Goal: Task Accomplishment & Management: Use online tool/utility

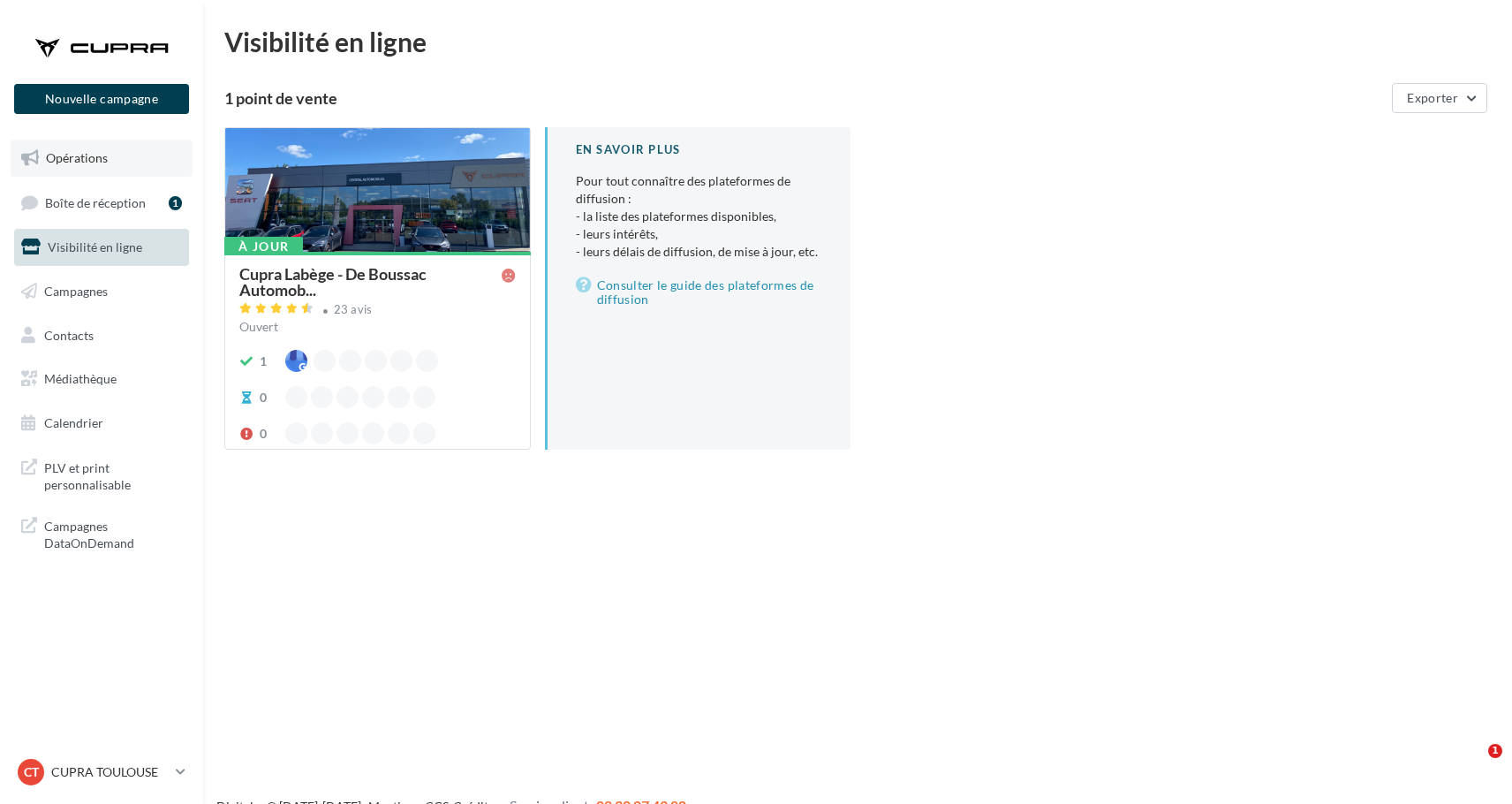
click at [100, 168] on link "Opérations" at bounding box center [102, 158] width 182 height 37
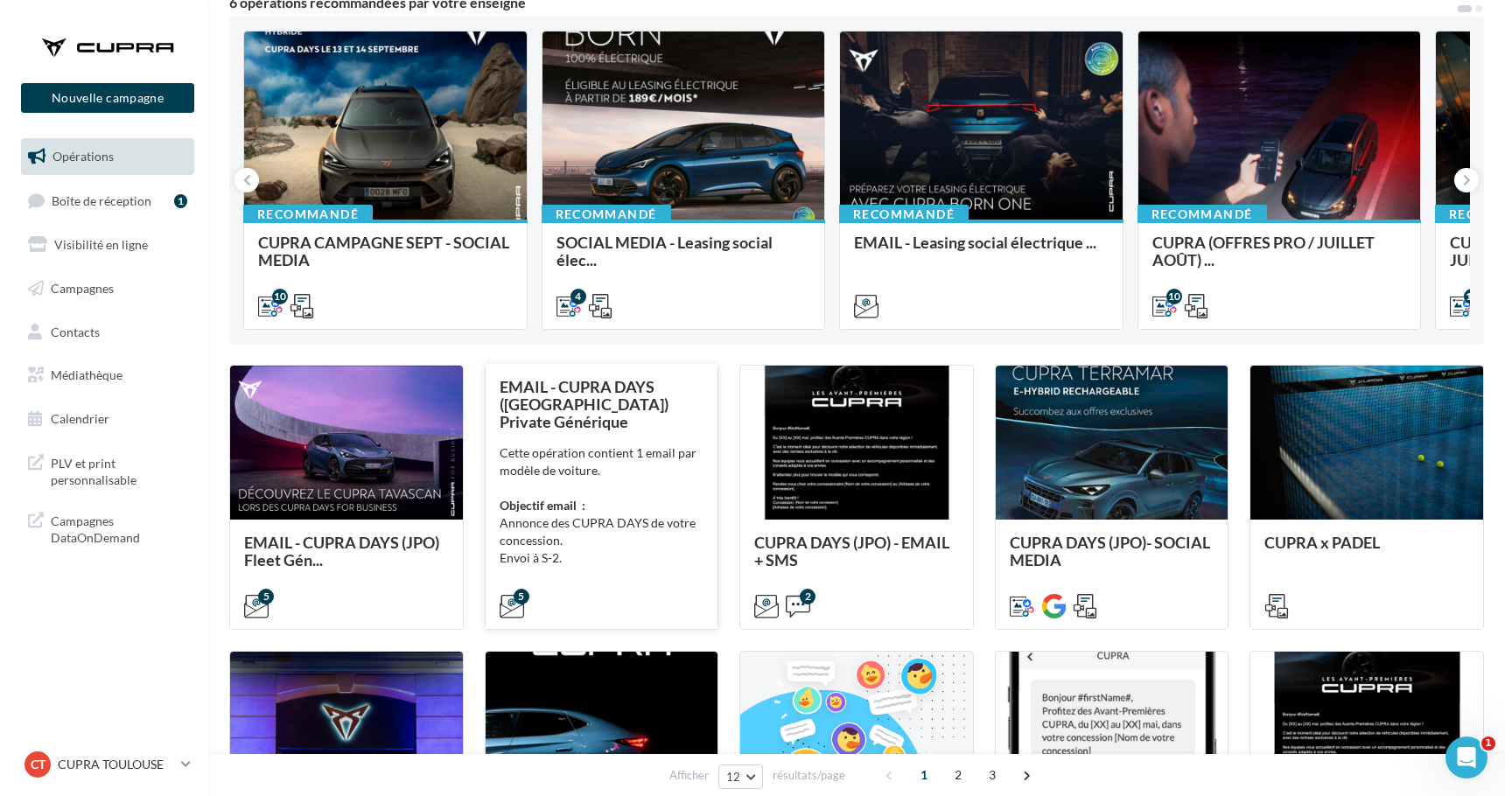
scroll to position [172, 0]
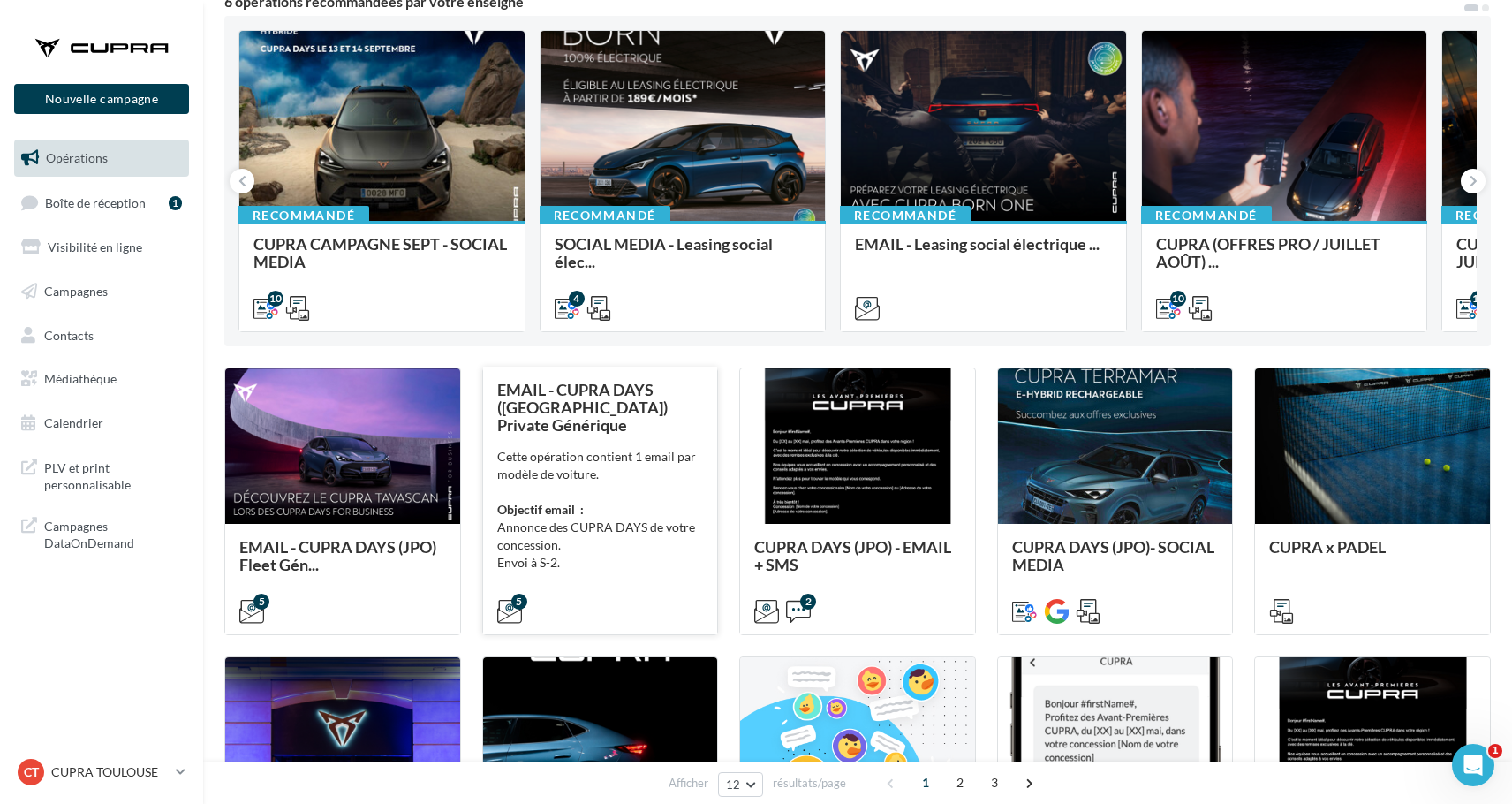
click at [622, 533] on div "Cette opération contient 1 email par modèle de voiture. Objectif email : Annonc…" at bounding box center [601, 528] width 207 height 159
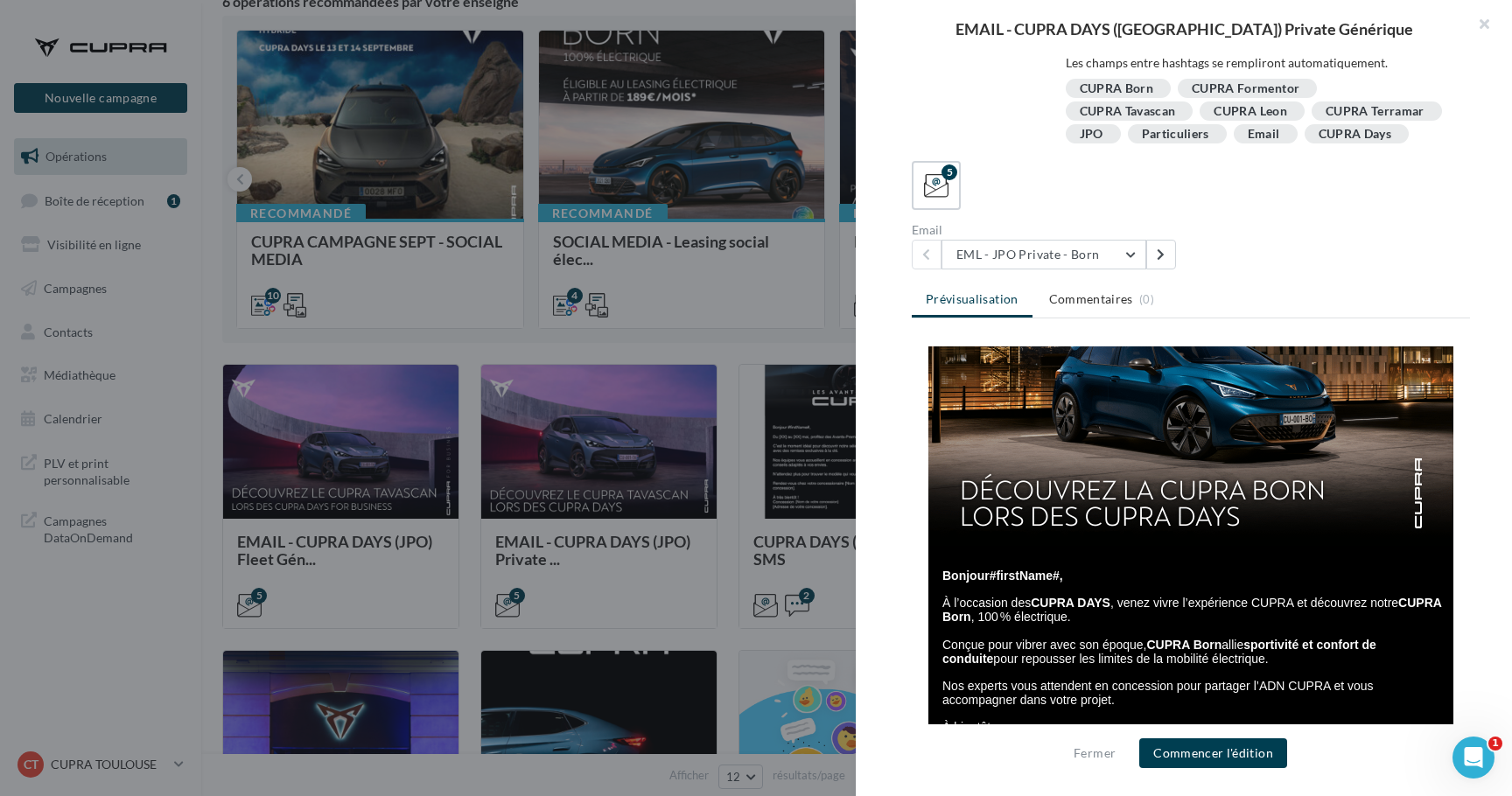
scroll to position [136, 0]
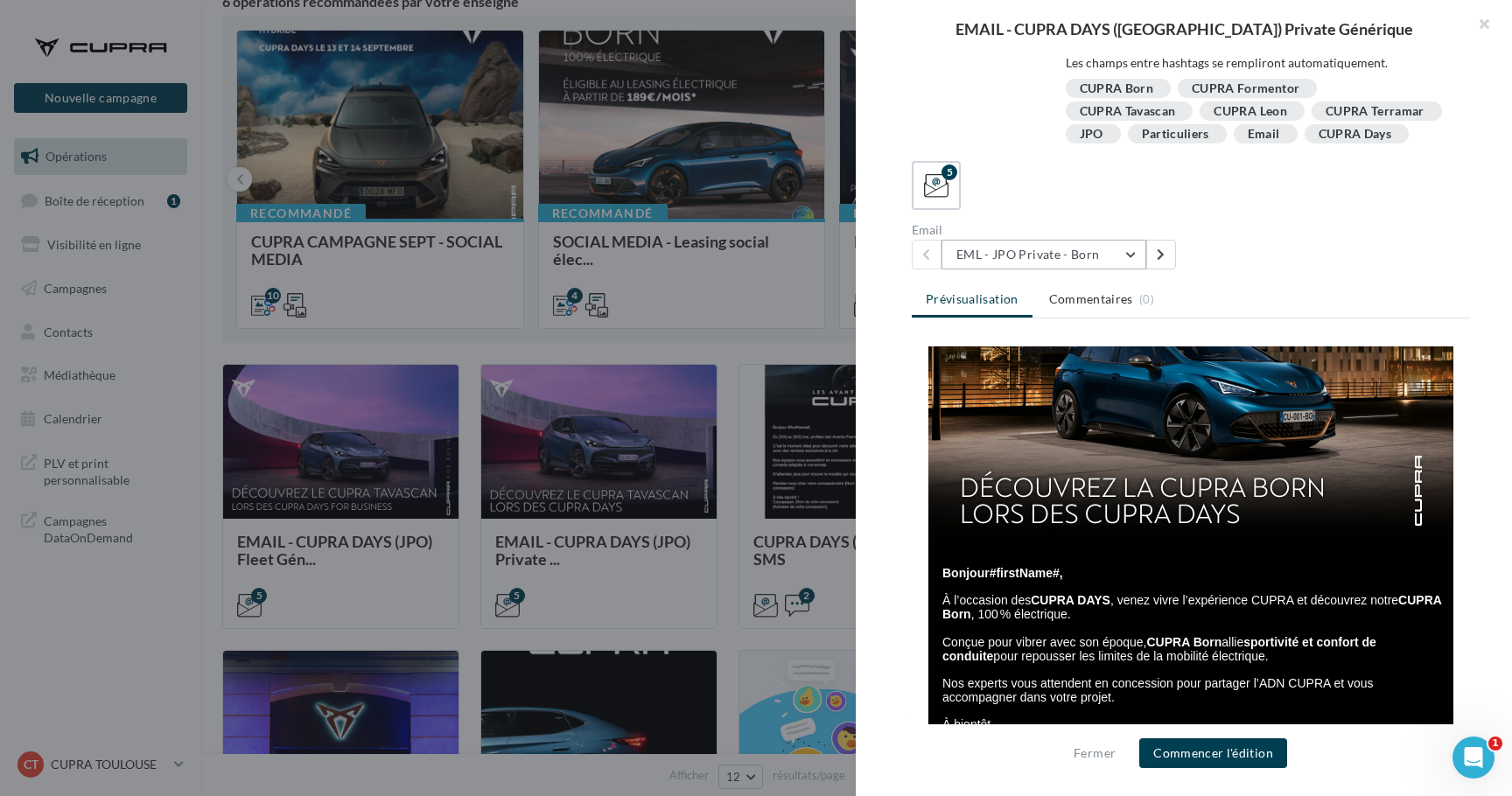
click at [1101, 253] on button "EML - JPO Private - Born" at bounding box center [1043, 254] width 205 height 30
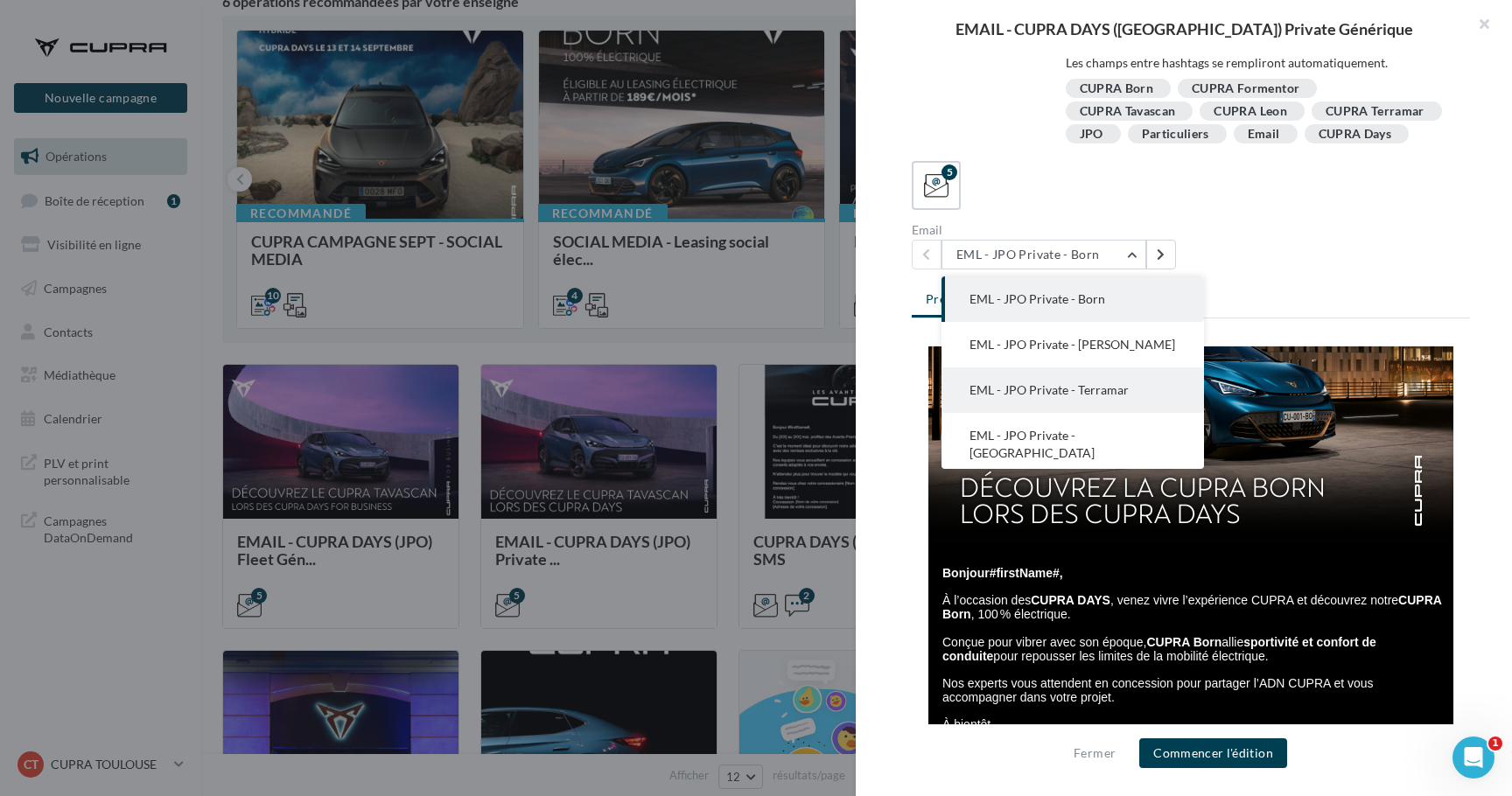
scroll to position [3, 0]
click at [1128, 380] on button "EML - JPO Private - Terramar" at bounding box center [1072, 387] width 262 height 46
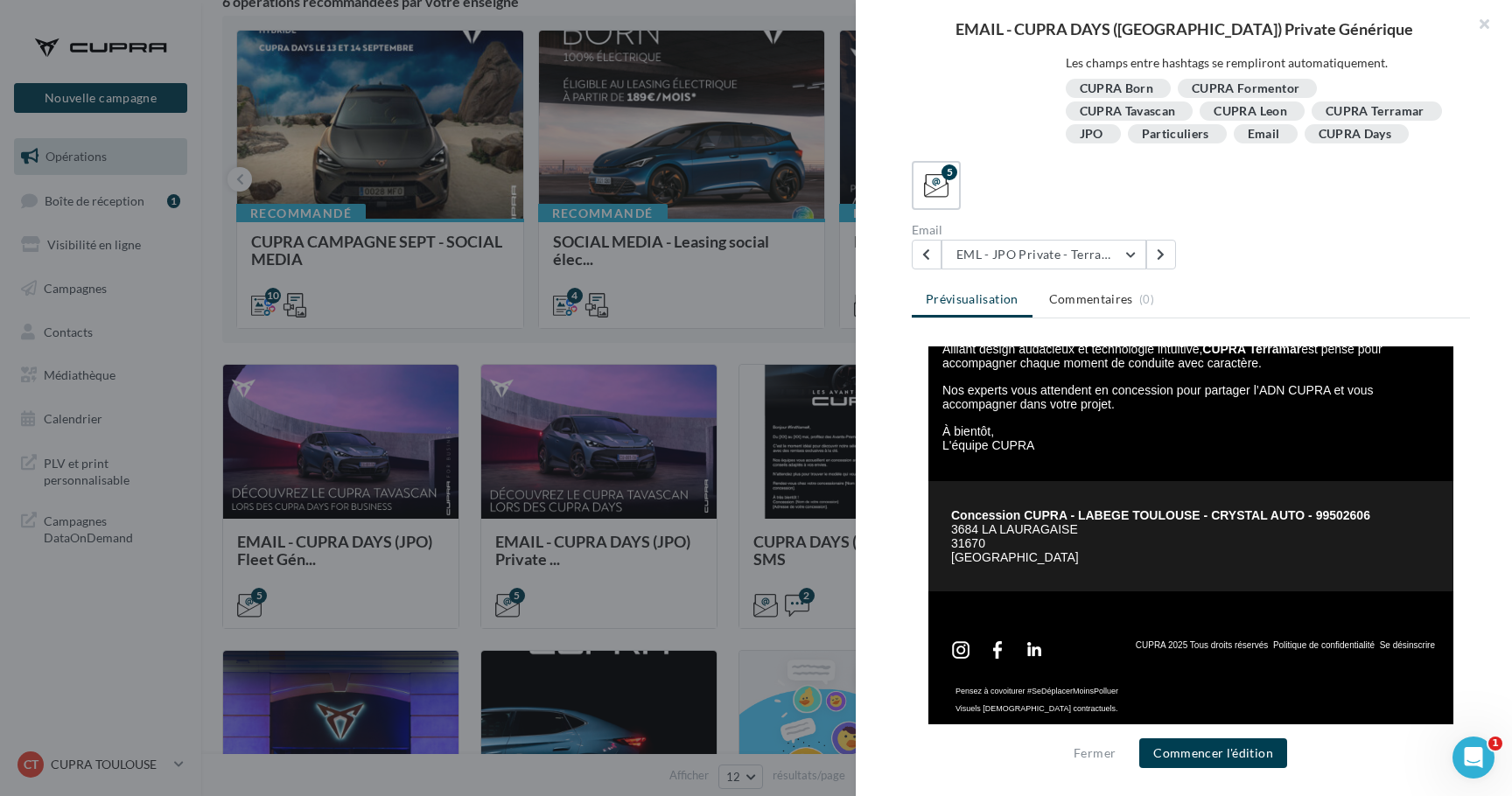
scroll to position [430, 0]
click at [1109, 255] on button "EML - JPO Private - Terramar" at bounding box center [1043, 254] width 205 height 30
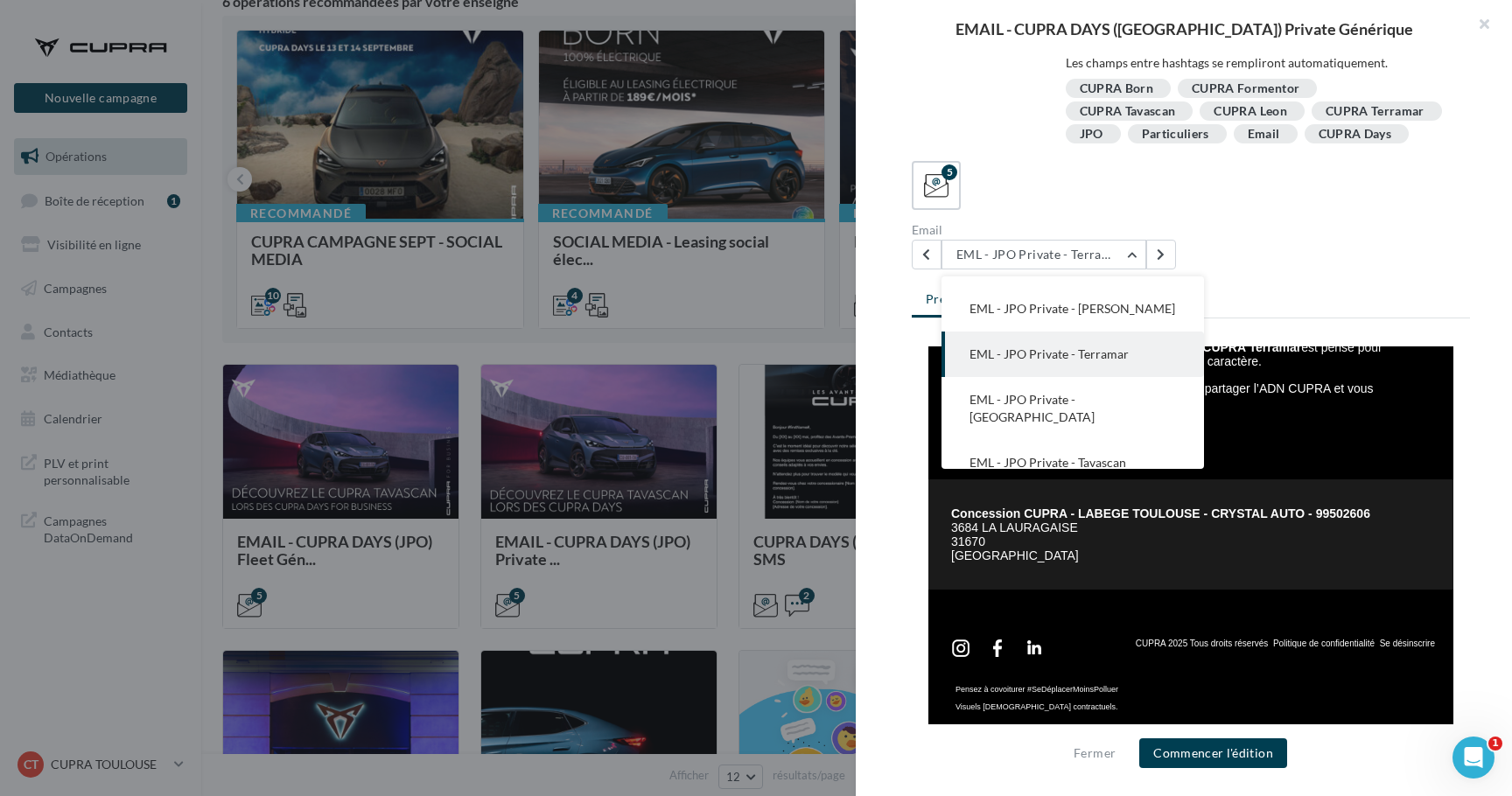
scroll to position [35, 0]
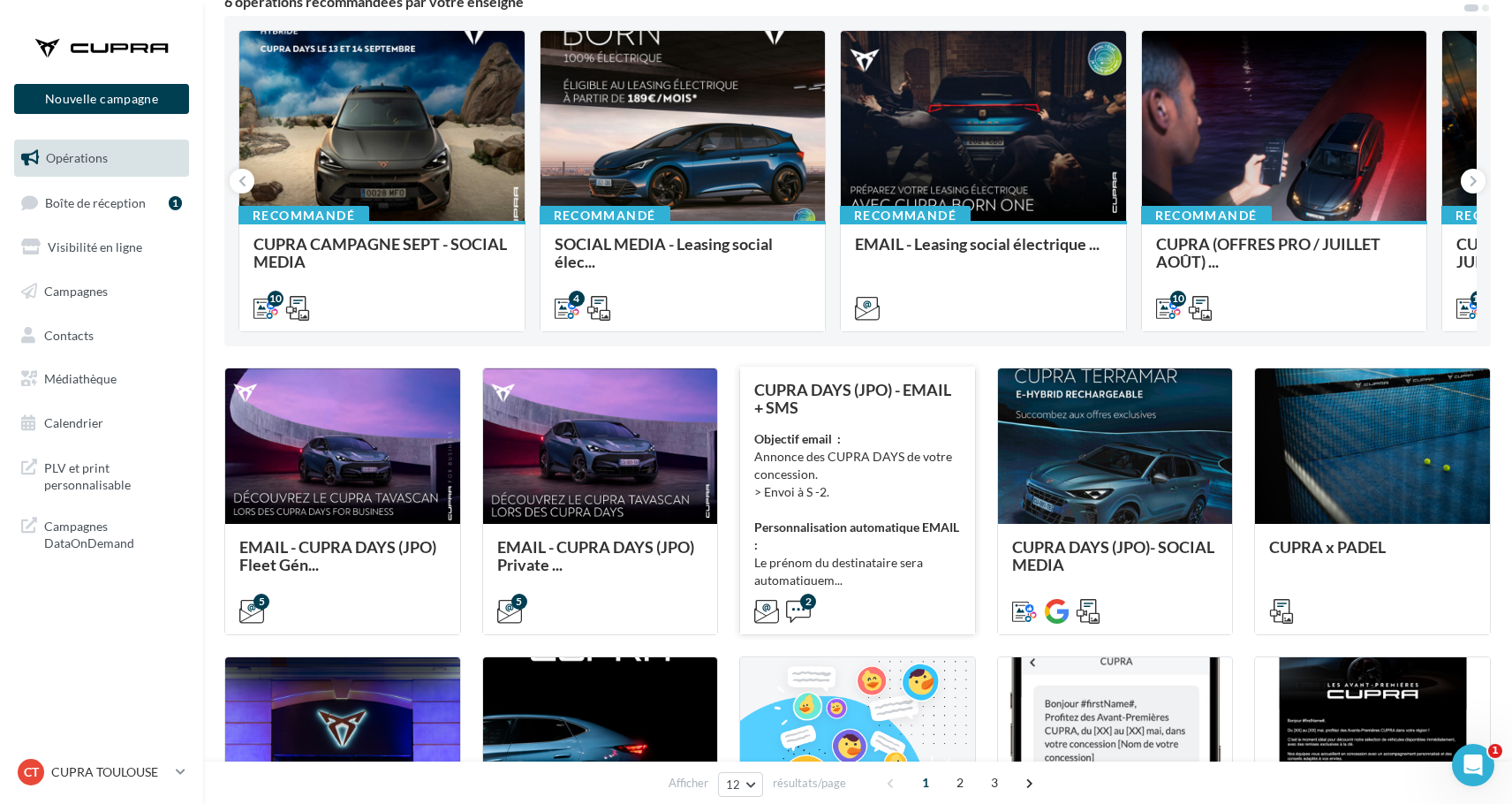
click at [887, 510] on div "Objectif email : Annonce des CUPRA DAYS de votre concession. > Envoi à S -2. Pe…" at bounding box center [857, 510] width 207 height 159
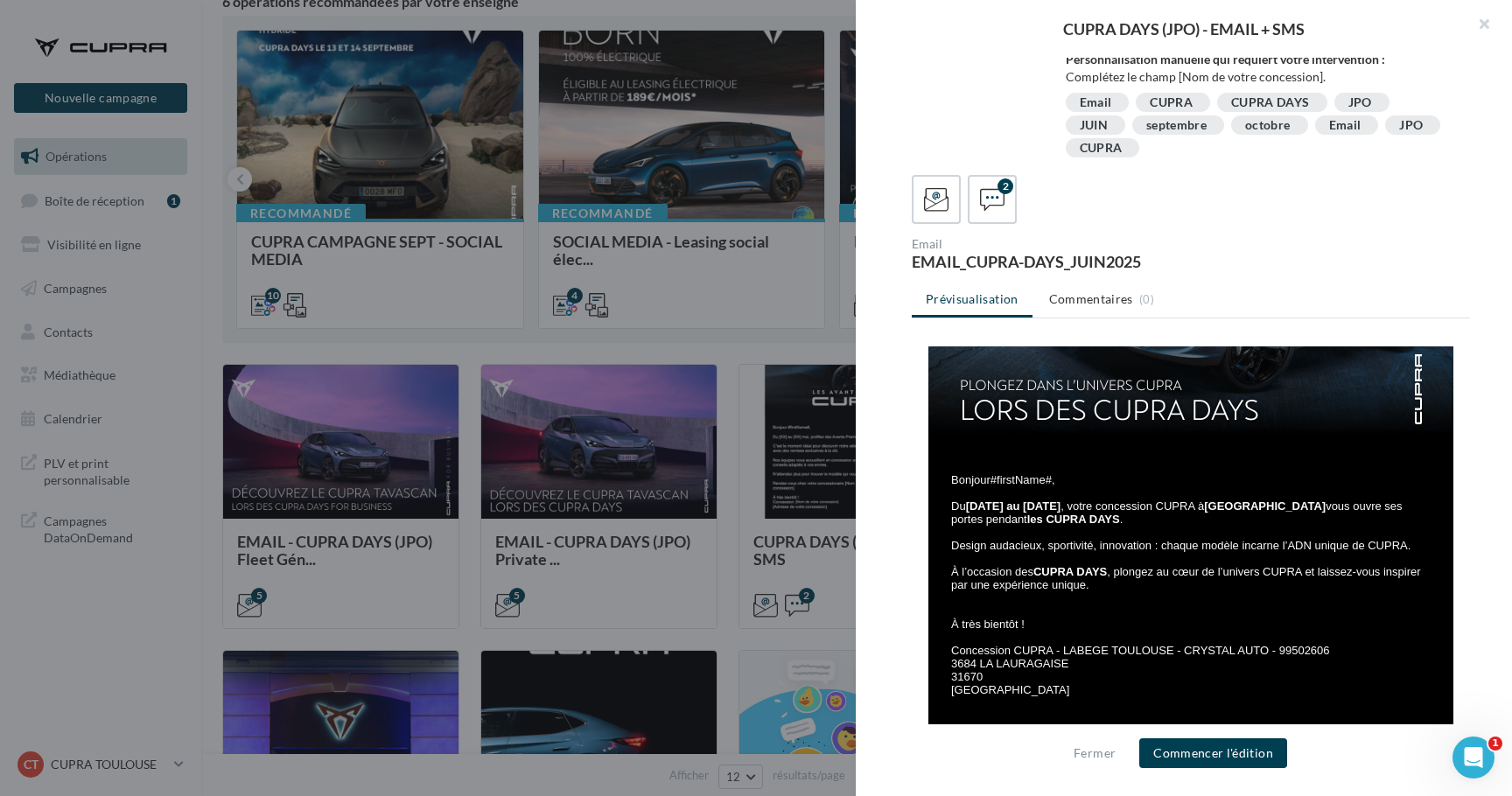
scroll to position [251, 0]
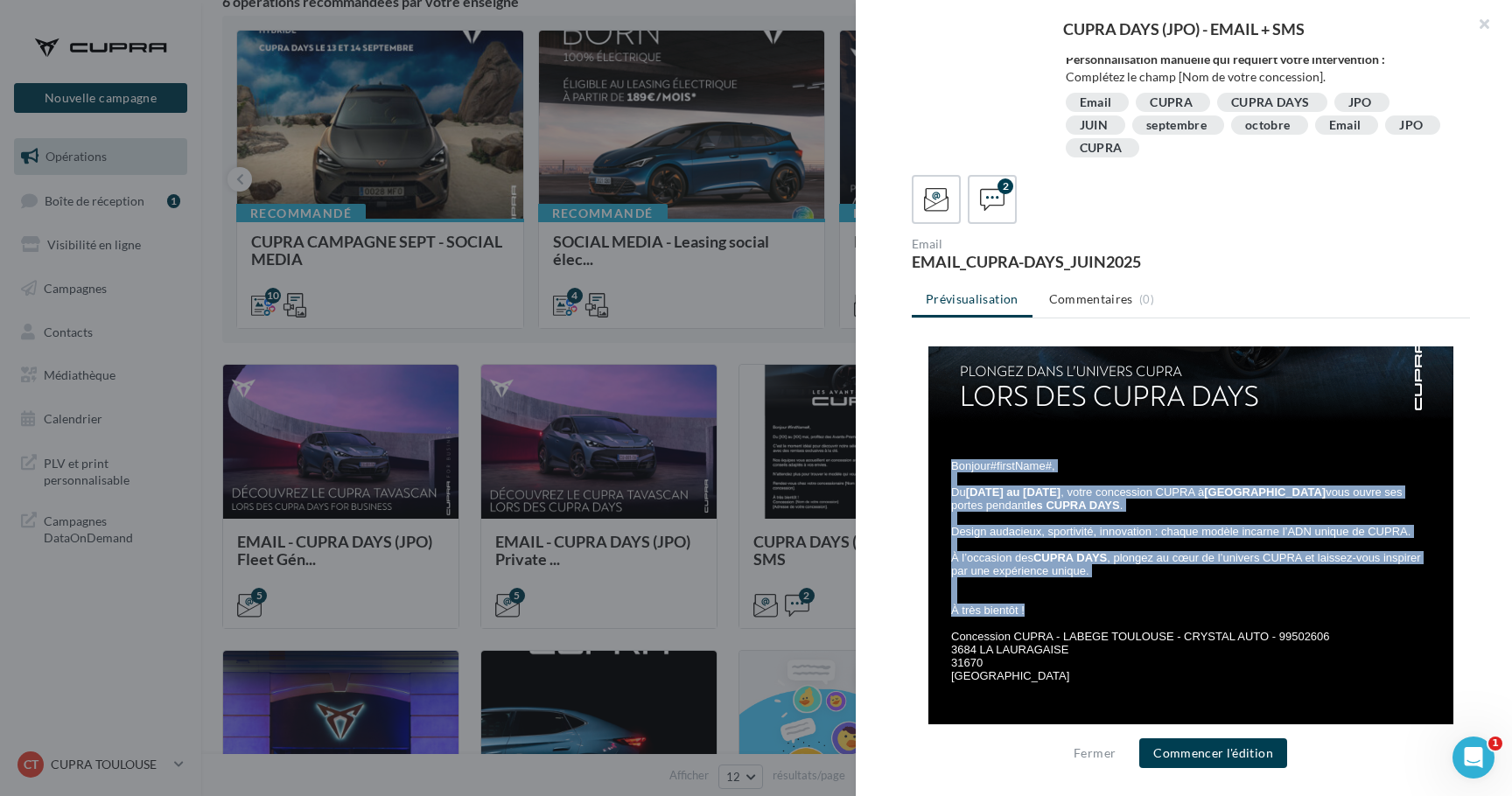
drag, startPoint x: 1022, startPoint y: 614, endPoint x: 947, endPoint y: 466, distance: 165.9
click at [951, 466] on div "Bonjour #firstName#, Du [DATE] au [DATE] , votre concession CUPRA à [GEOGRAPHIC…" at bounding box center [1193, 564] width 484 height 236
copy div "Bonjour #firstName#, Du [DATE] au [DATE] , votre concession CUPRA à [GEOGRAPHIC…"
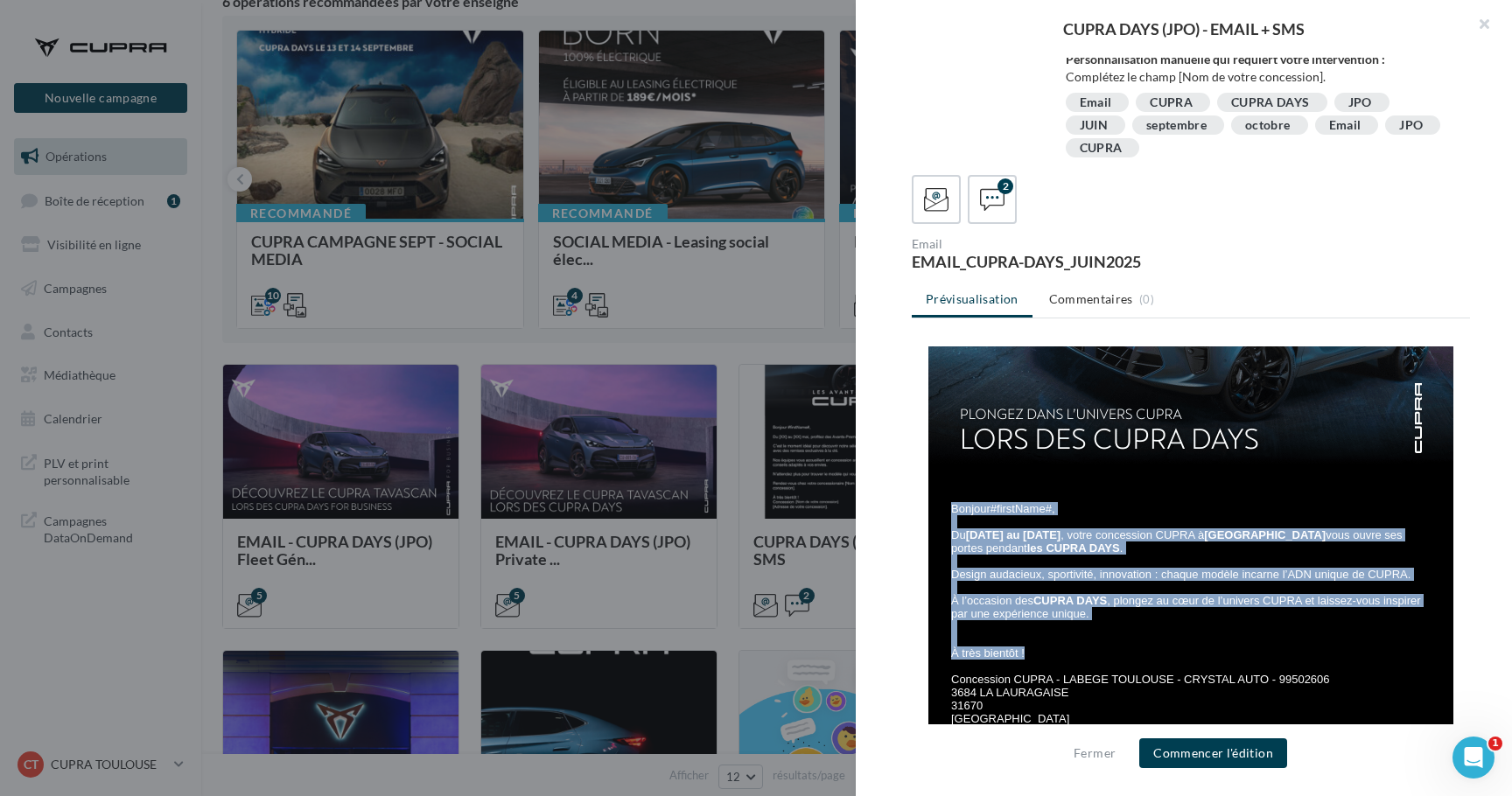
scroll to position [207, 0]
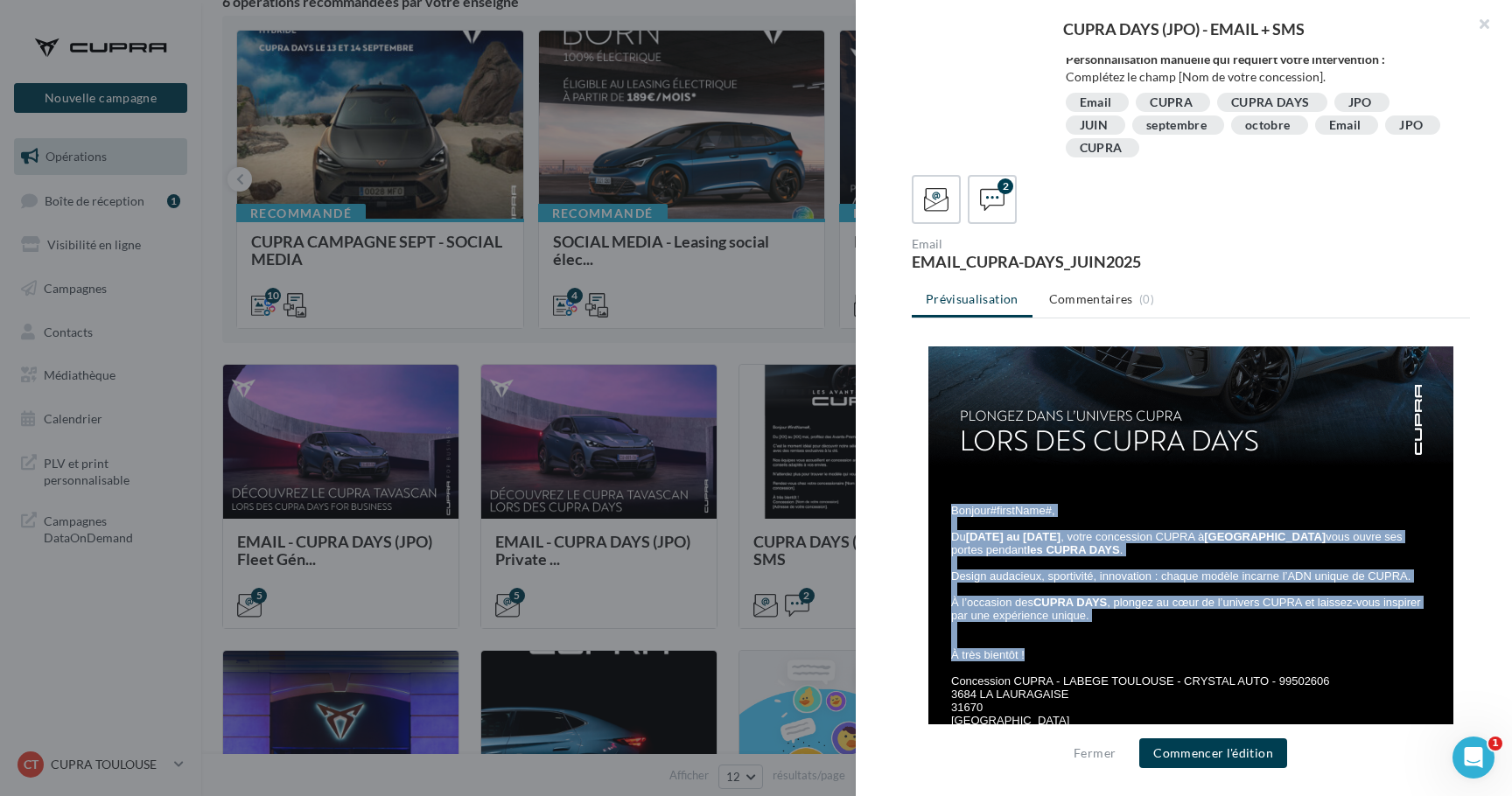
copy div "Bonjour #firstName#, Du [DATE] au [DATE] , votre concession CUPRA à [GEOGRAPHIC…"
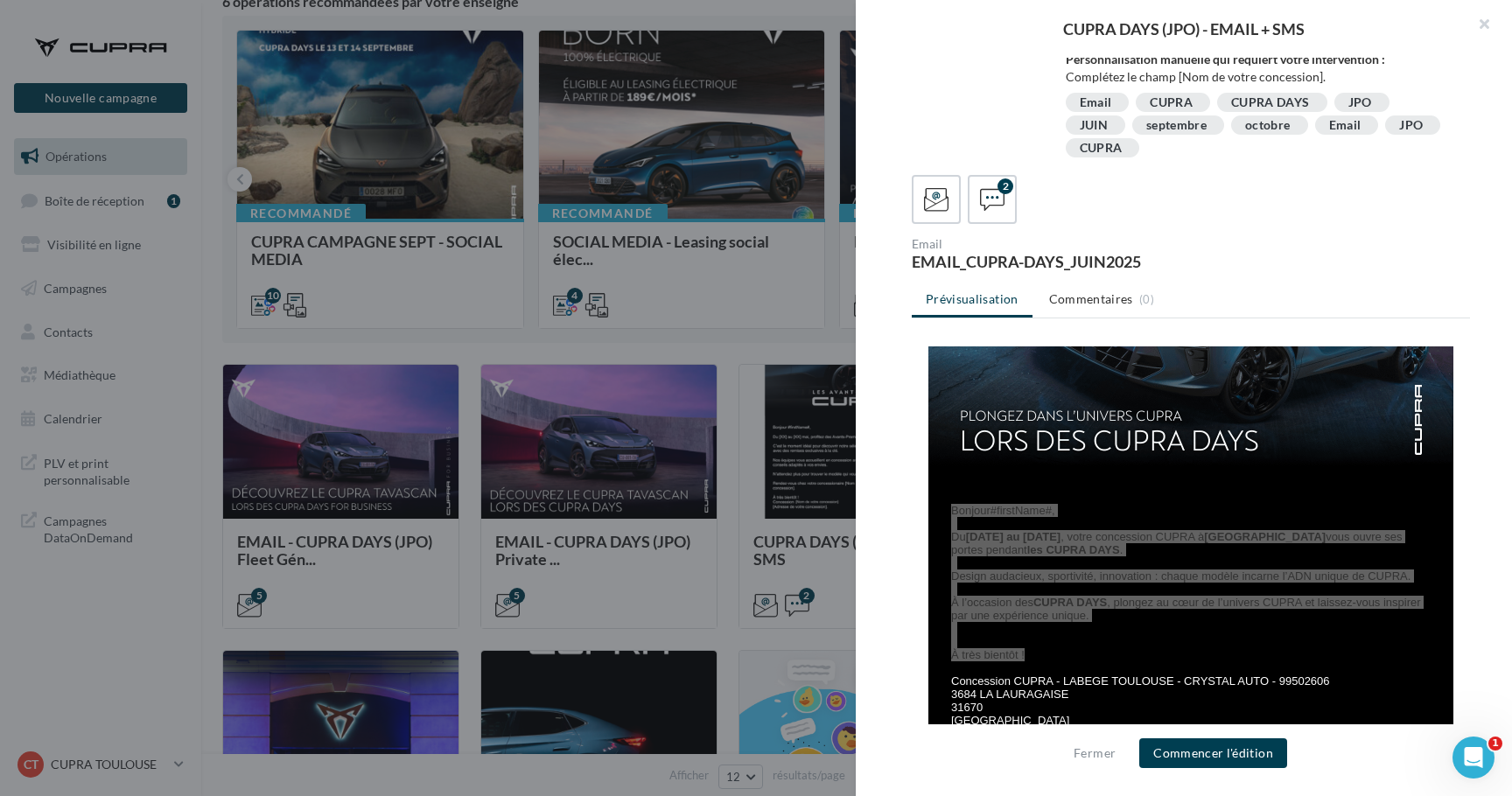
click at [496, 369] on div at bounding box center [756, 398] width 1512 height 796
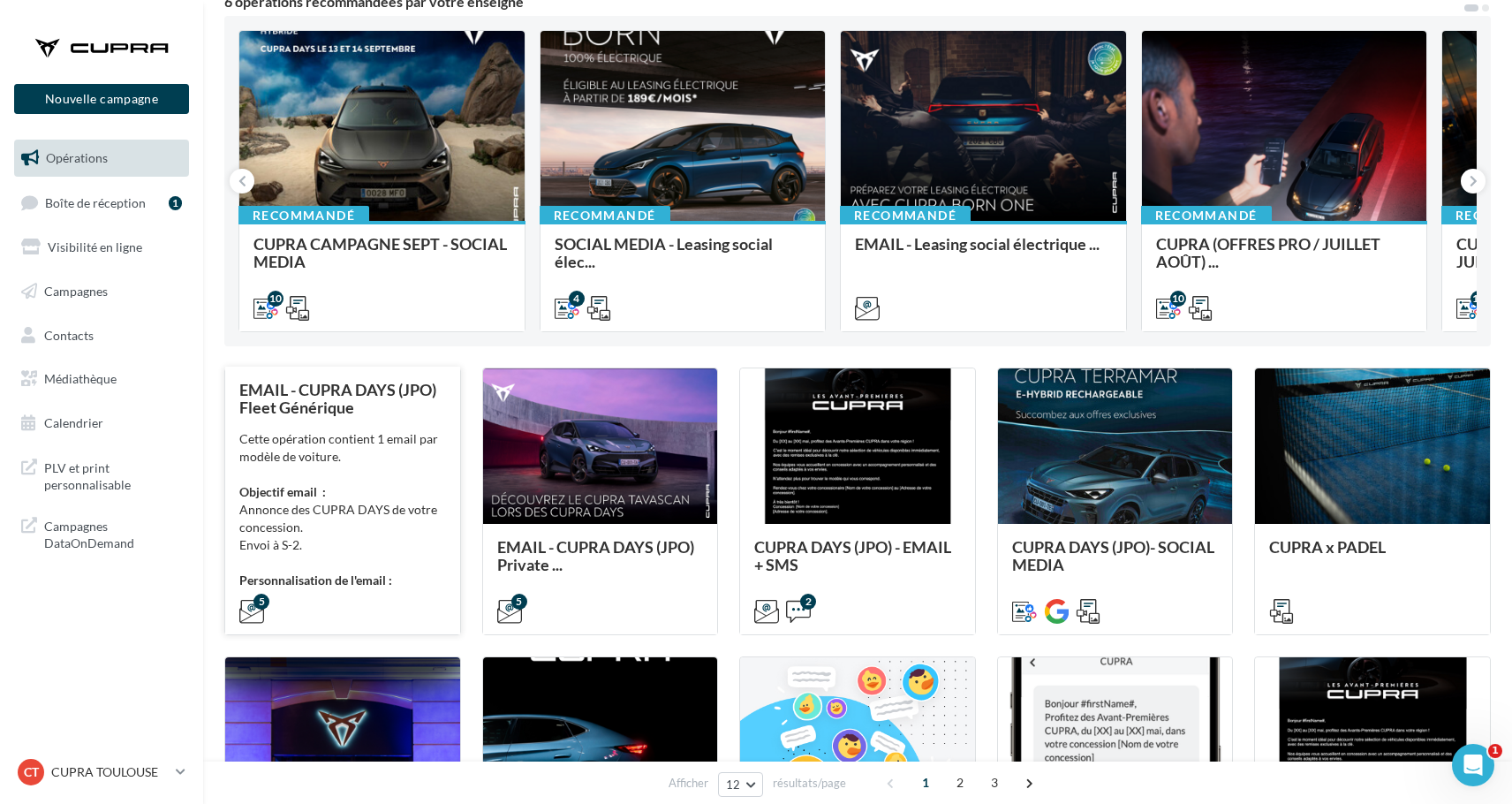
click at [379, 538] on div "Cette opération contient 1 email par modèle de voiture. Objectif email : Annonc…" at bounding box center [342, 510] width 207 height 159
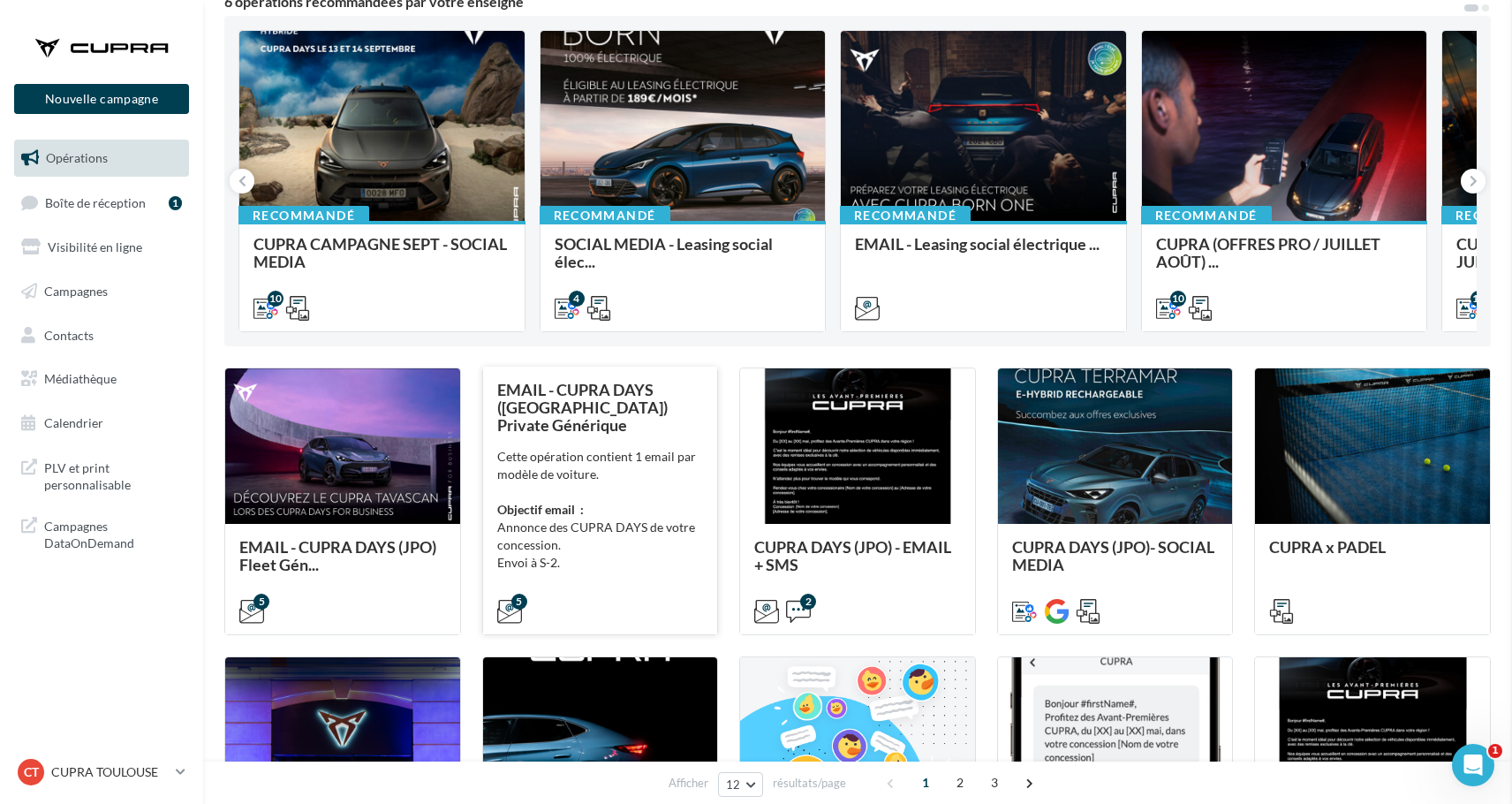
click at [596, 542] on div "Cette opération contient 1 email par modèle de voiture. Objectif email : Annonc…" at bounding box center [601, 528] width 207 height 159
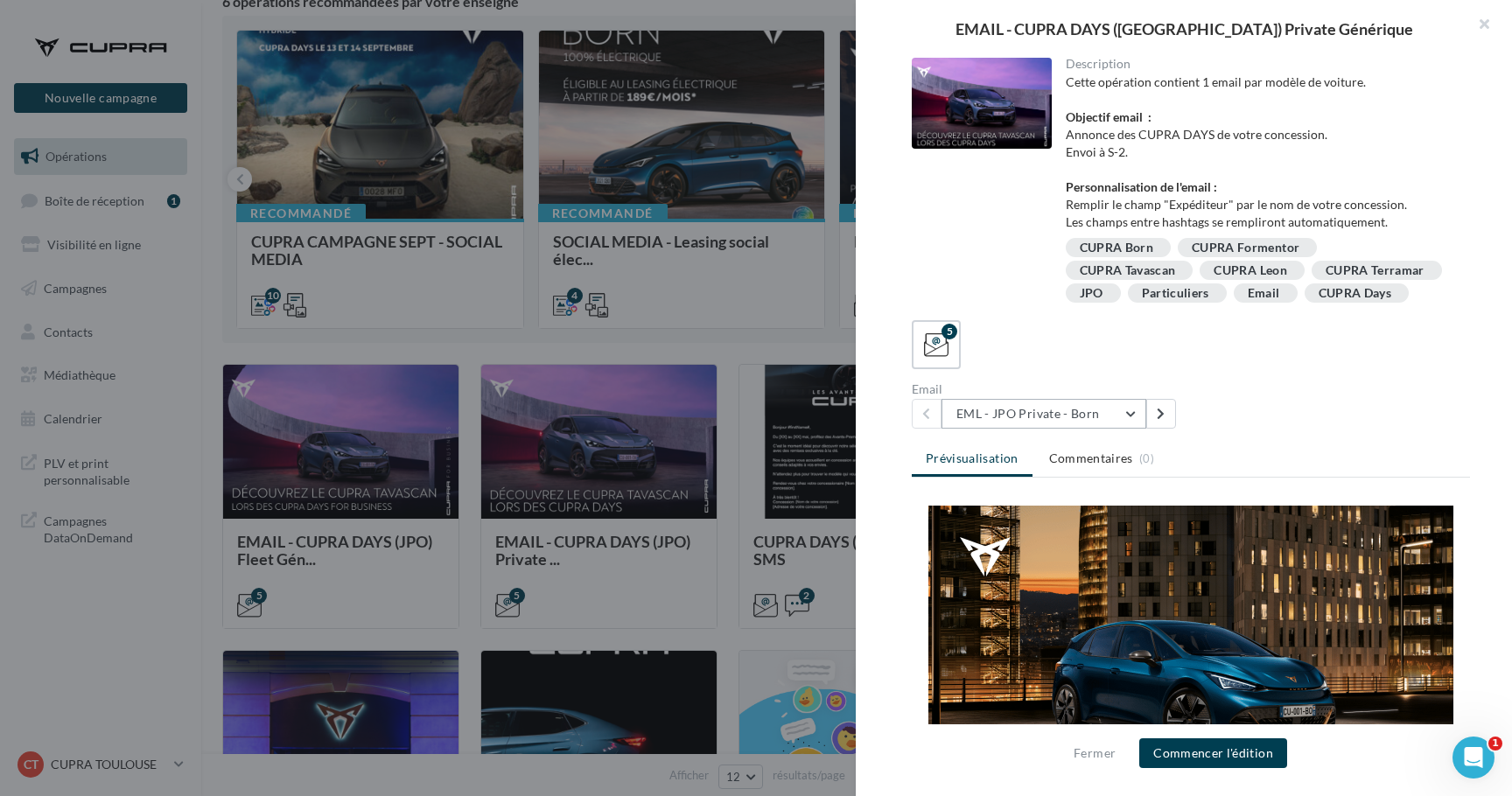
scroll to position [0, 0]
click at [1084, 429] on button "EML - JPO Private - Born" at bounding box center [1043, 414] width 205 height 30
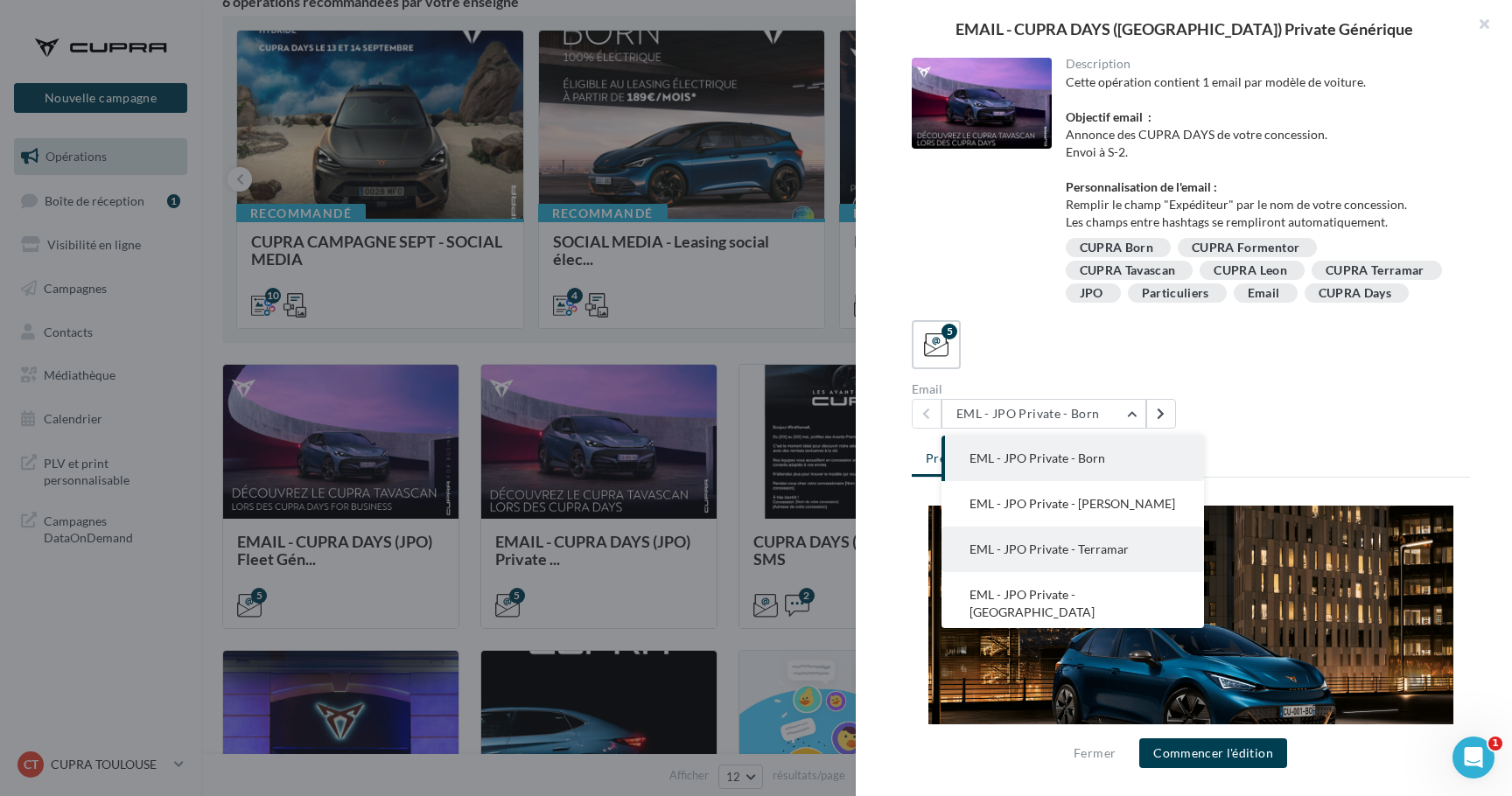
click at [1078, 556] on span "EML - JPO Private - Terramar" at bounding box center [1049, 548] width 159 height 15
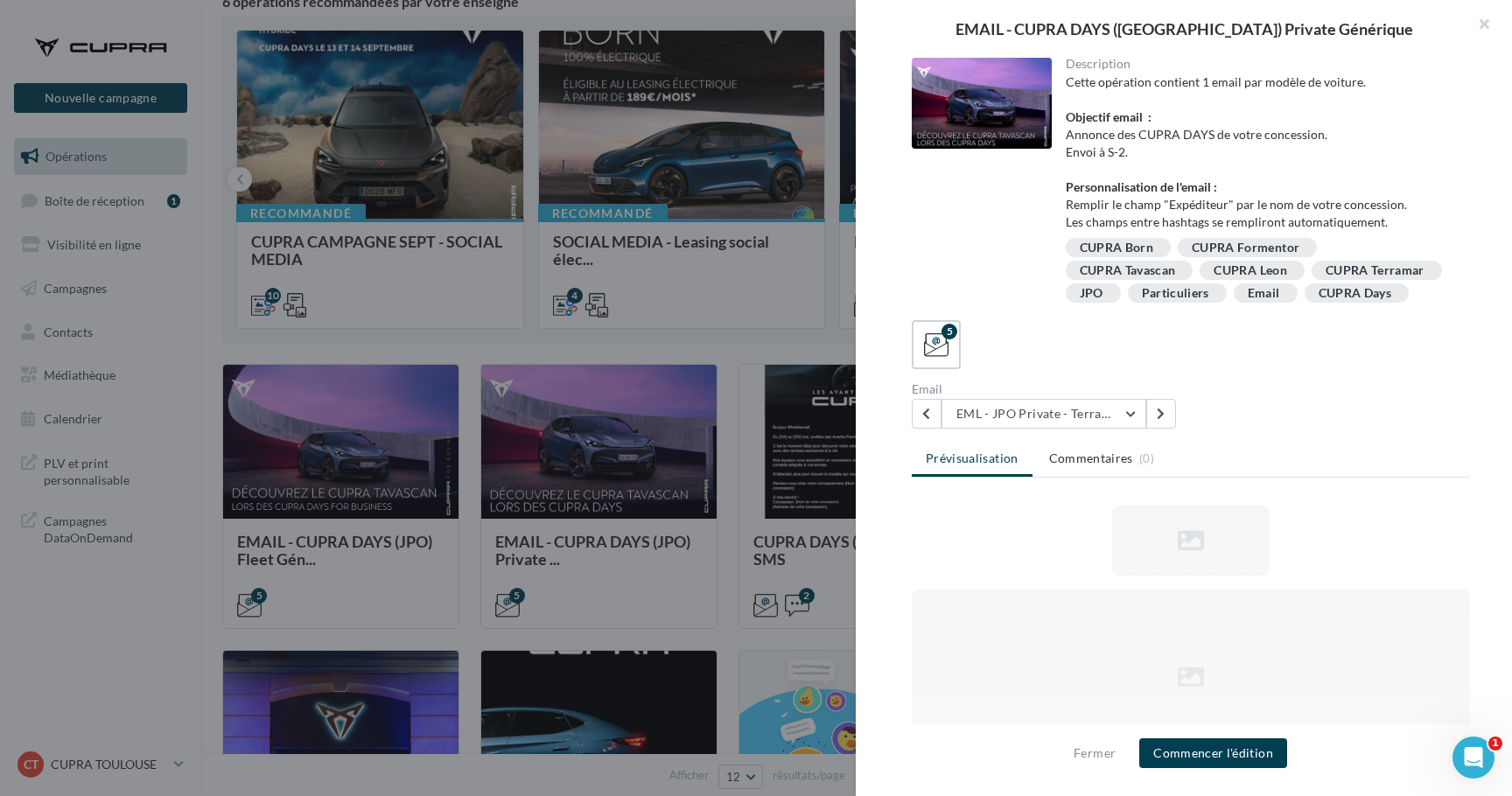
click at [1241, 475] on ul "Prévisualisation Commentaires (0)" at bounding box center [1190, 460] width 558 height 35
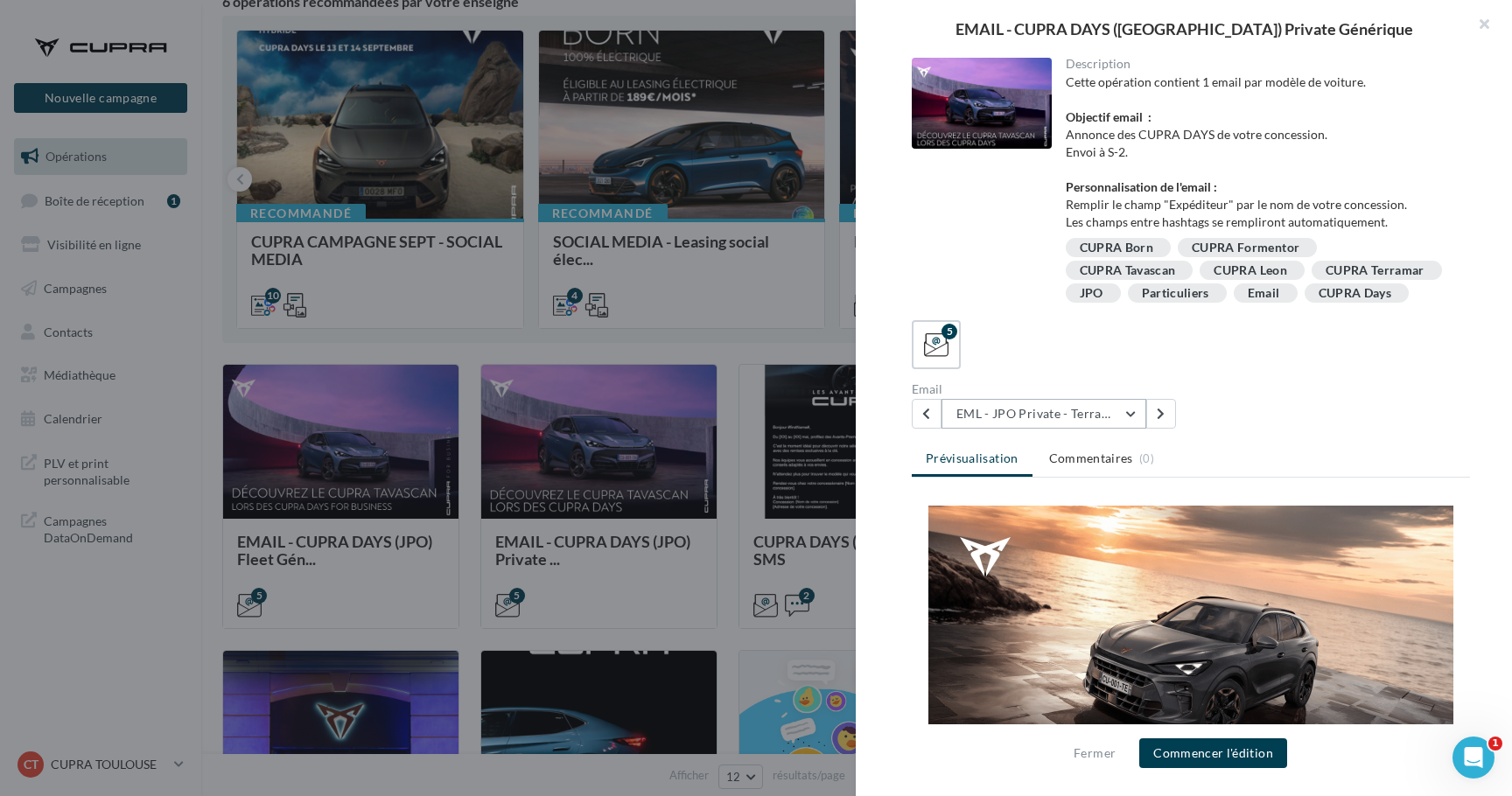
click at [1118, 429] on button "EML - JPO Private - Terramar" at bounding box center [1043, 414] width 205 height 30
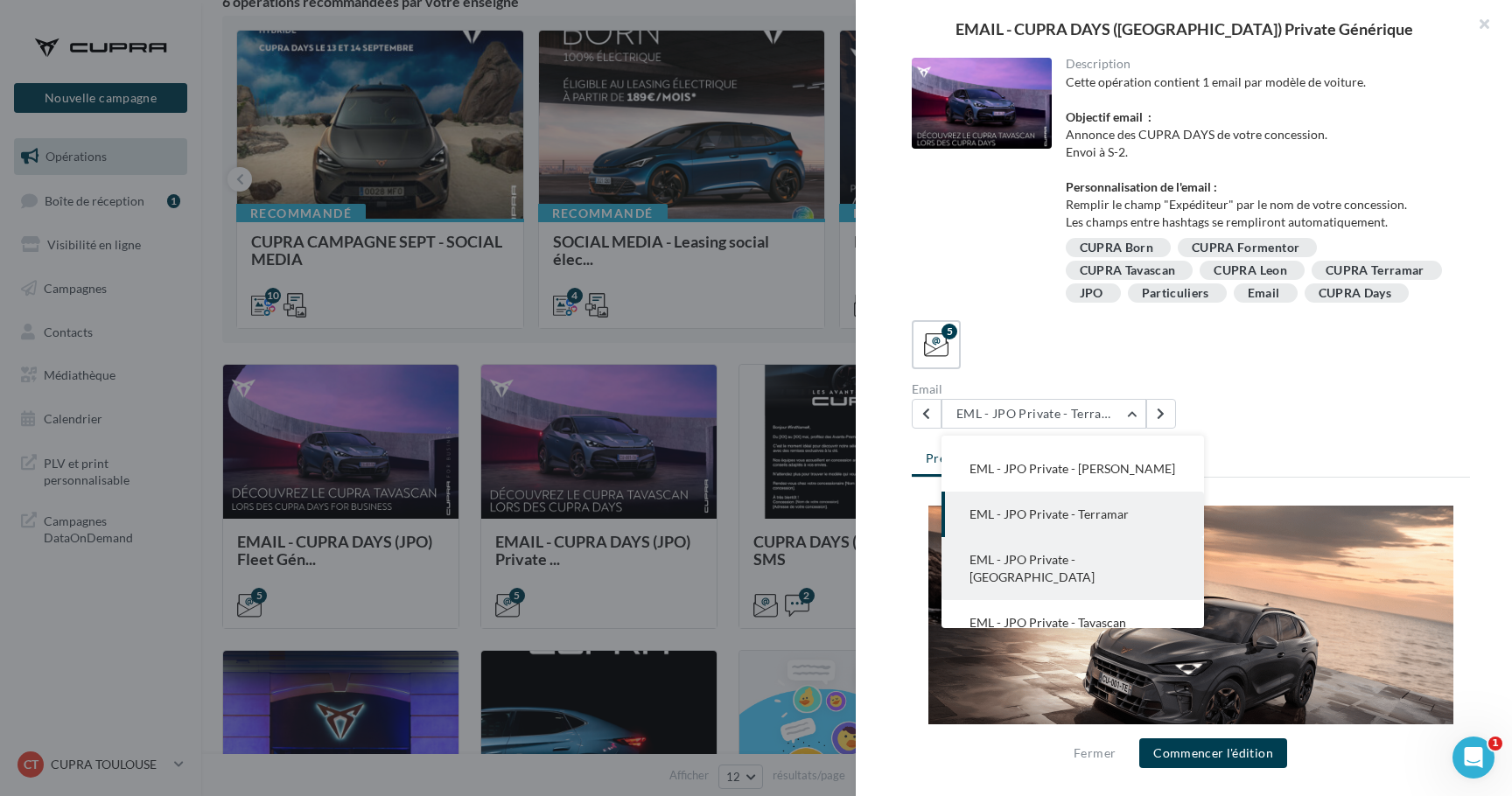
click at [1095, 575] on span "EML - JPO Private - [GEOGRAPHIC_DATA]" at bounding box center [1032, 568] width 125 height 32
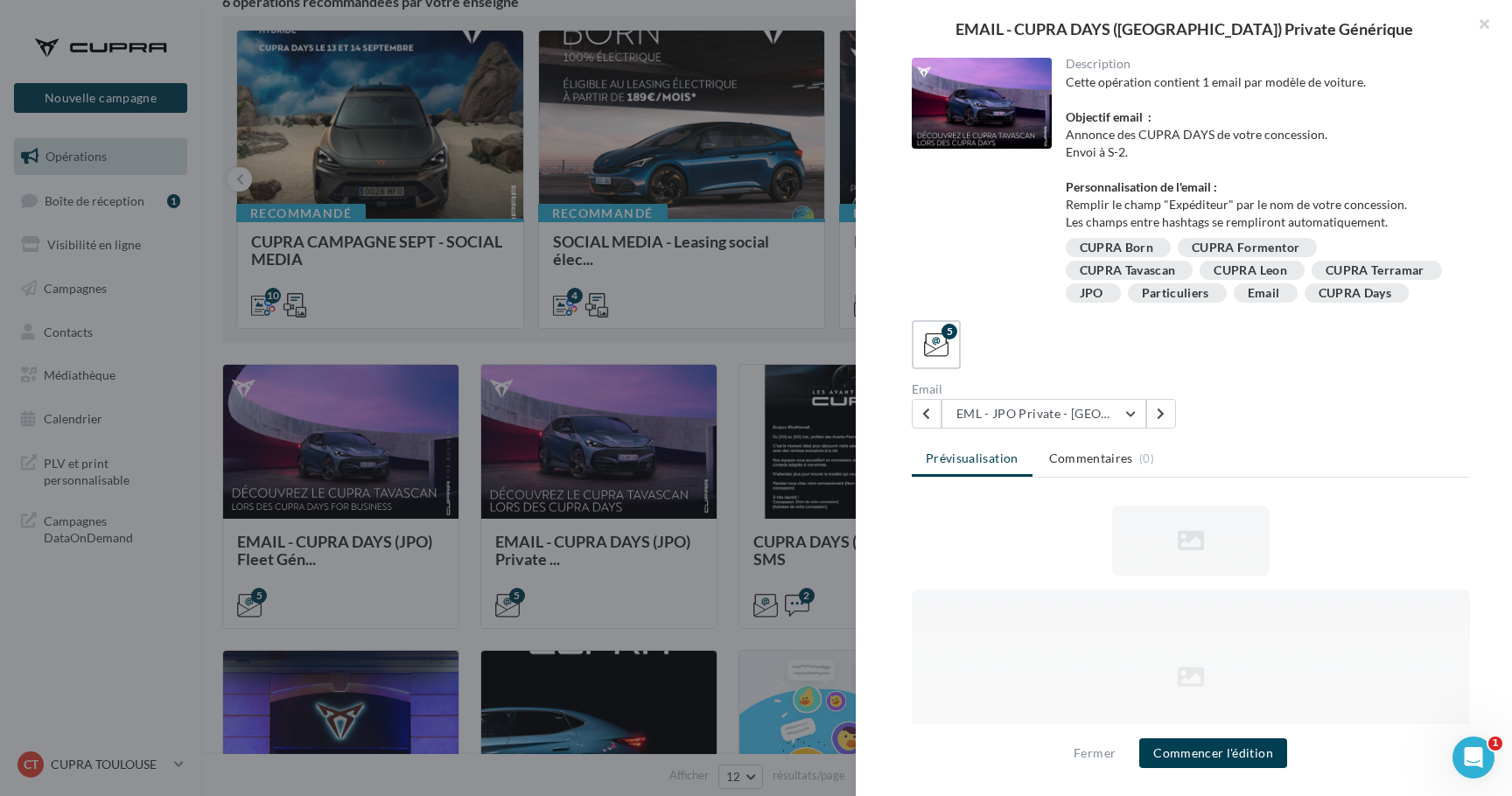
scroll to position [0, 0]
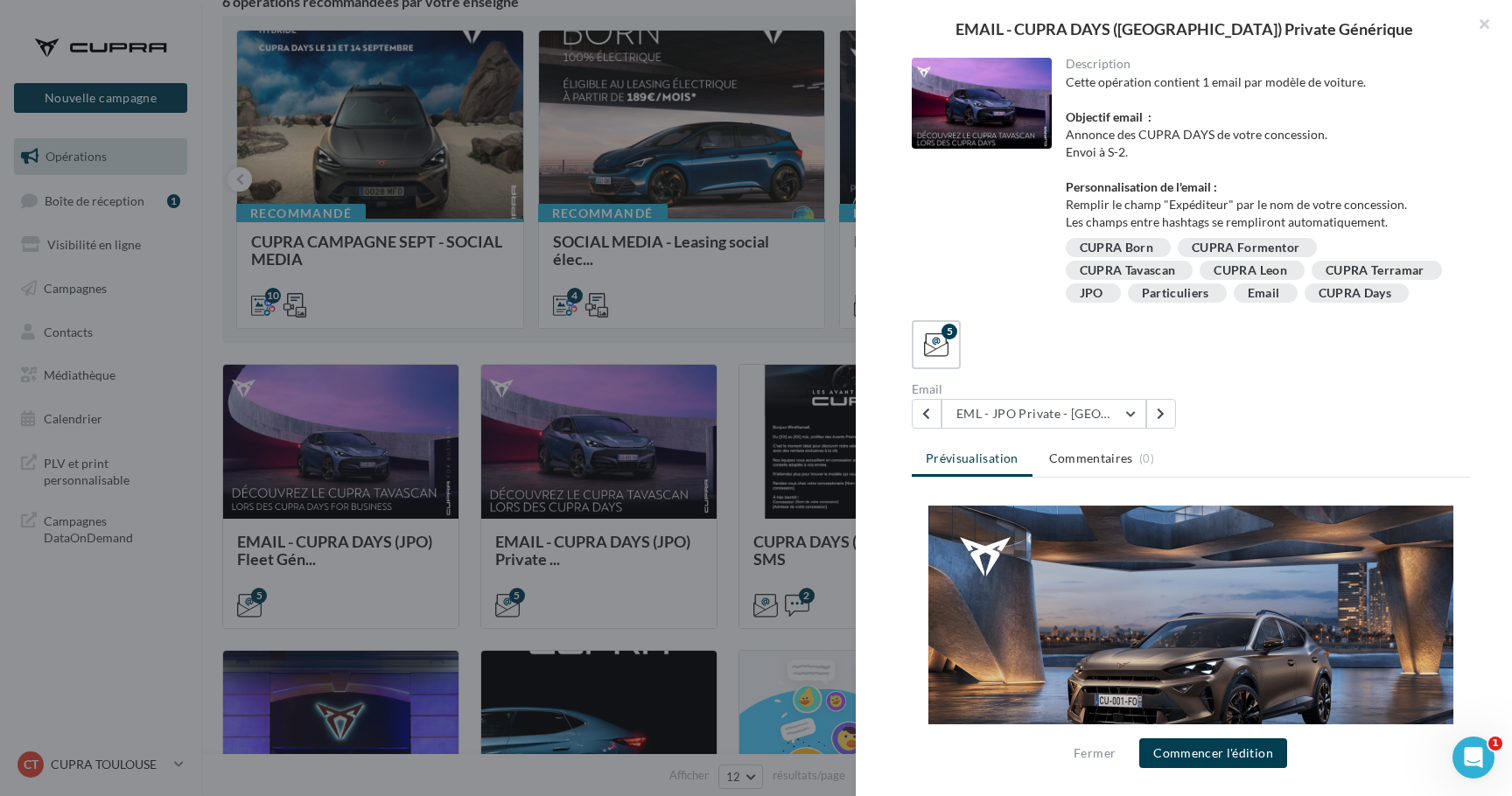
click at [1299, 456] on div "Description Cette opération contient 1 email par modèle de voiture. Objectif em…" at bounding box center [1191, 398] width 671 height 682
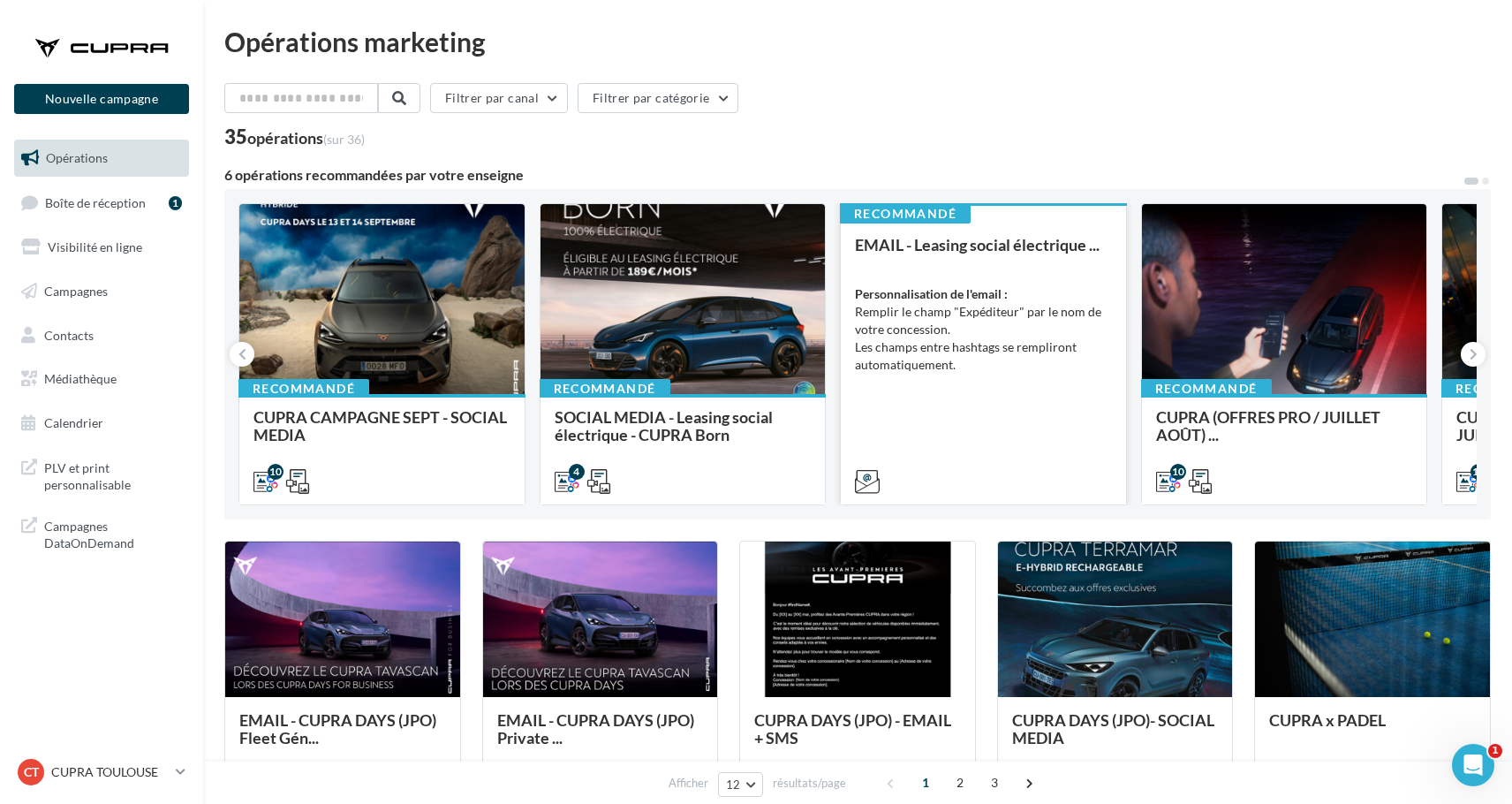
scroll to position [0, 0]
drag, startPoint x: 836, startPoint y: 276, endPoint x: 976, endPoint y: 456, distance: 228.0
click at [976, 456] on div "Recommandé CUPRA CAMPAGNE SEPT - SOCIAL MEDIA POSTS 1:1 ET 9:16 - Message offre…" at bounding box center [857, 354] width 1239 height 302
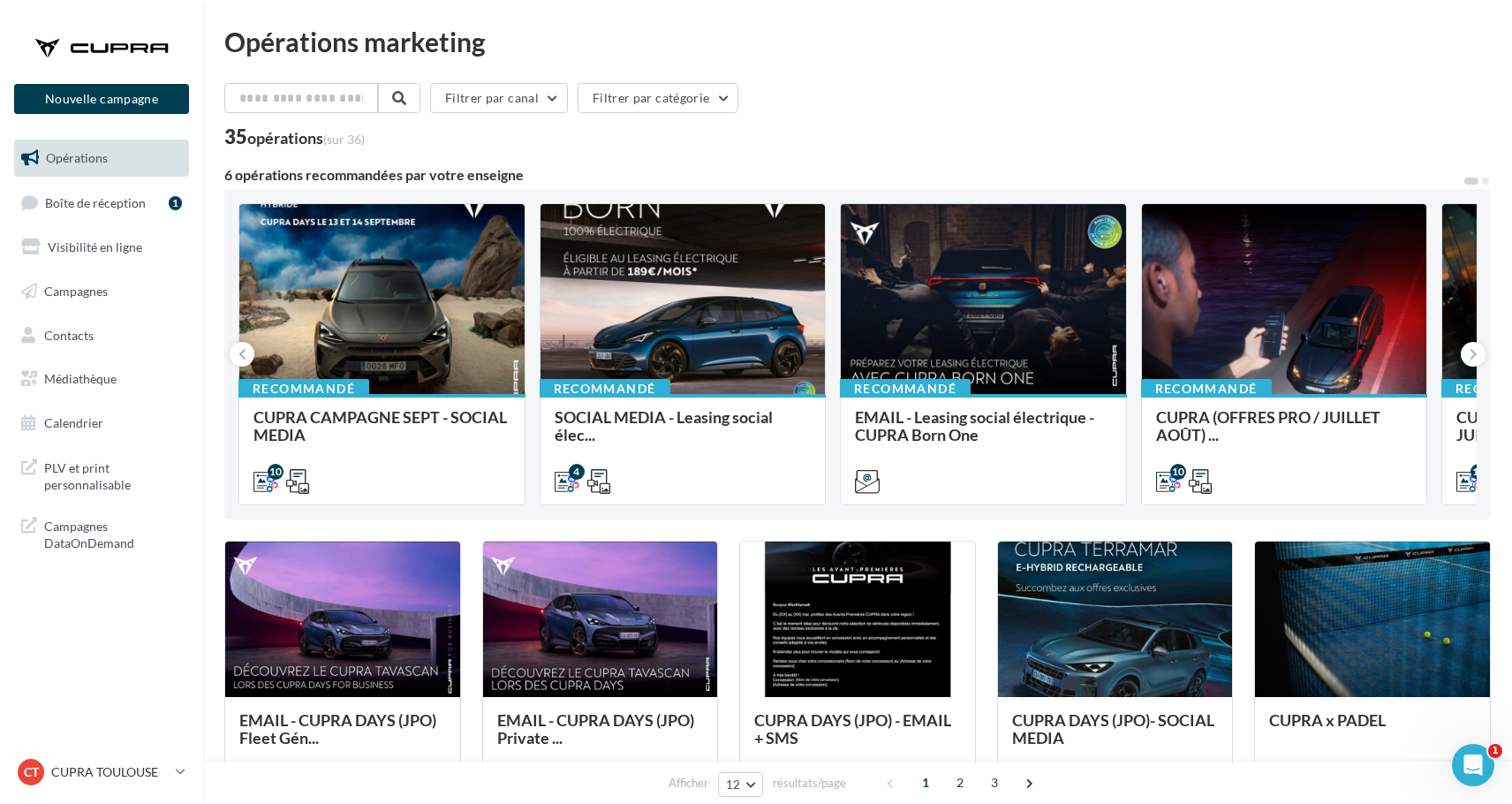
click at [1004, 94] on div "Filtrer par canal Filtrer par catégorie" at bounding box center [857, 102] width 1267 height 37
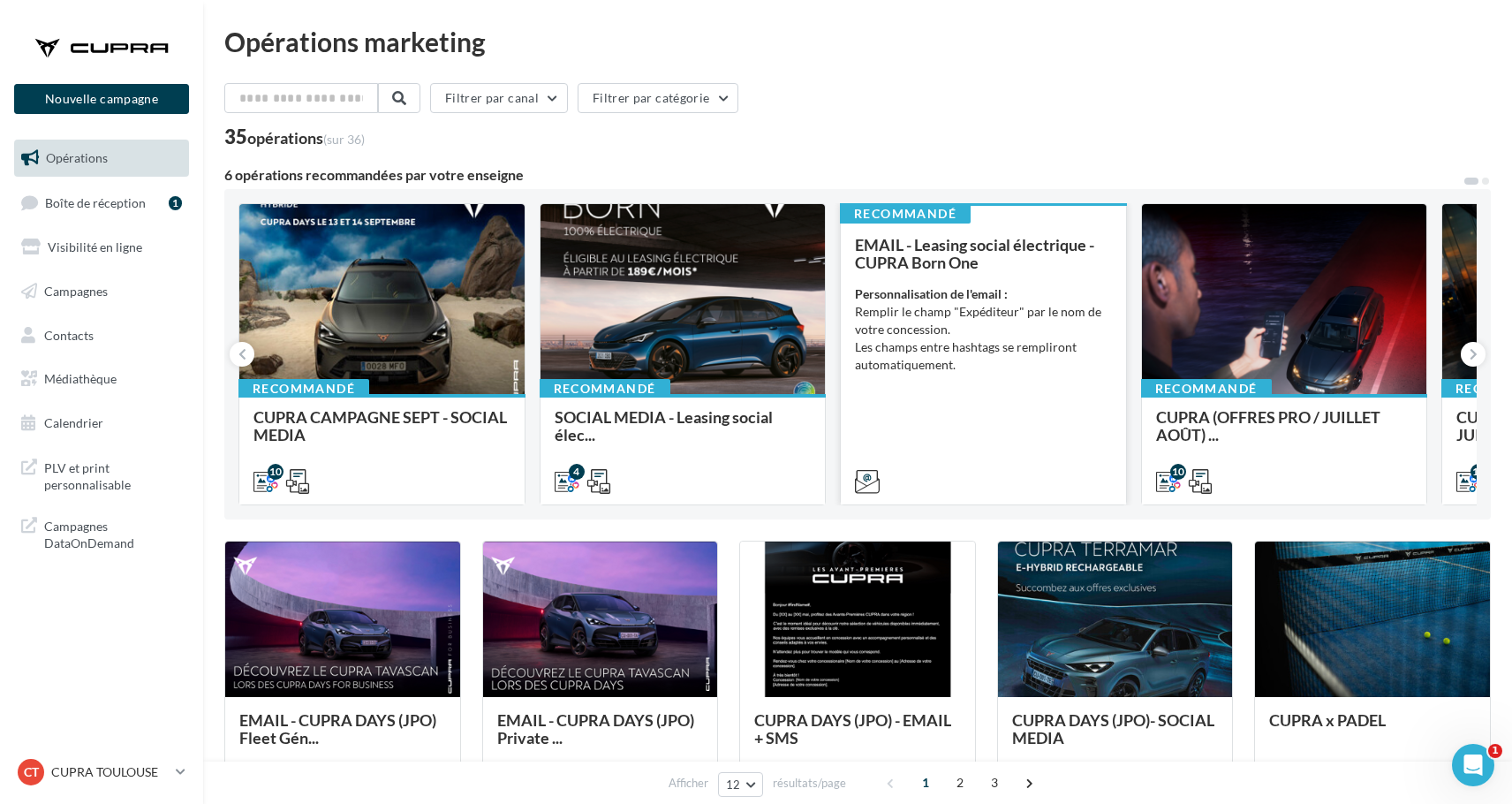
drag, startPoint x: 954, startPoint y: 148, endPoint x: 1044, endPoint y: 462, distance: 326.6
click at [1044, 462] on div "Filtrer par canal Filtrer par catégorie 35 opérations (sur 36) 6 opérations rec…" at bounding box center [857, 764] width 1267 height 1362
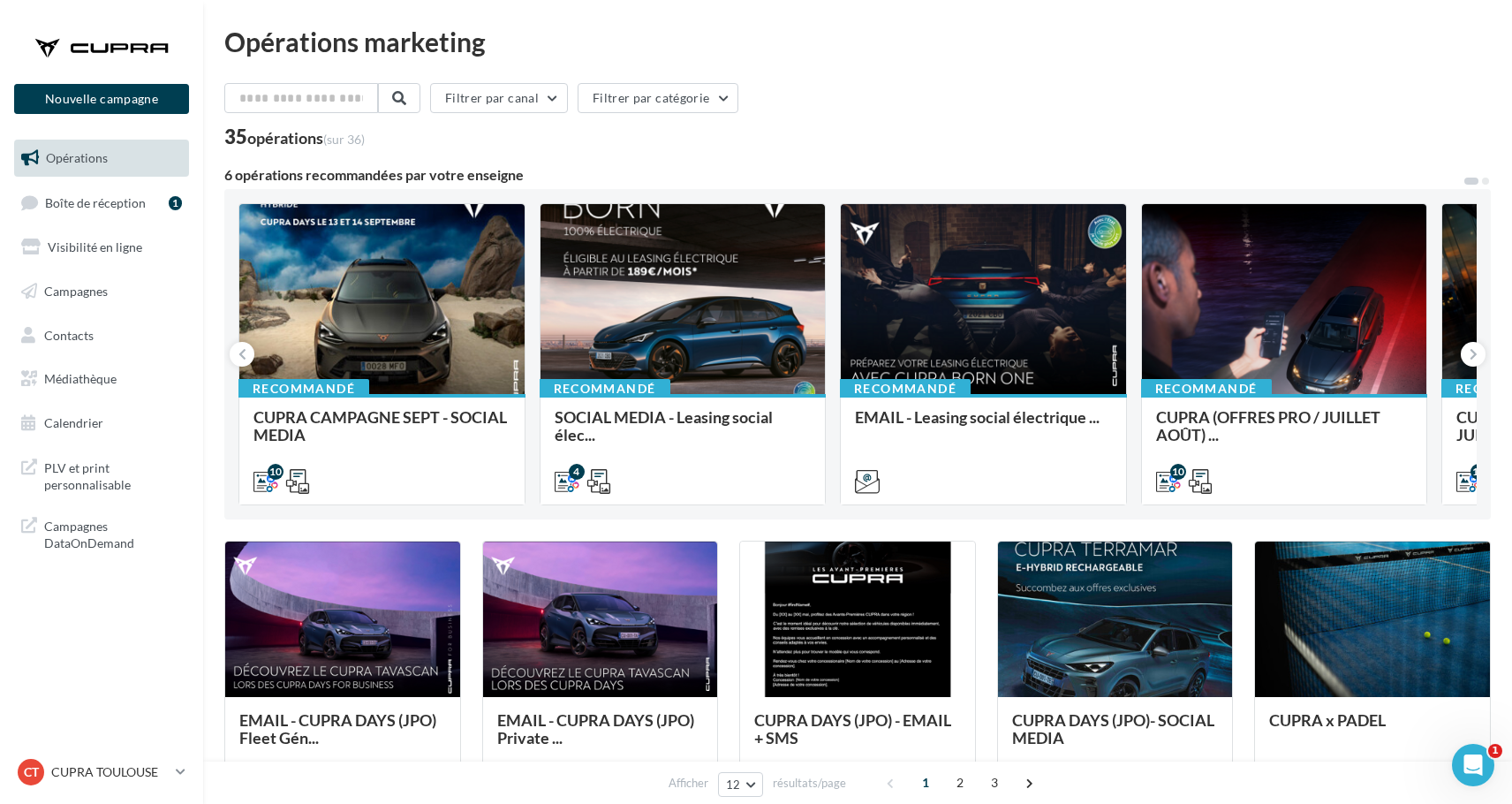
click at [842, 522] on div "Filtrer par canal Filtrer par catégorie 35 opérations (sur 36) 6 opérations rec…" at bounding box center [857, 764] width 1267 height 1362
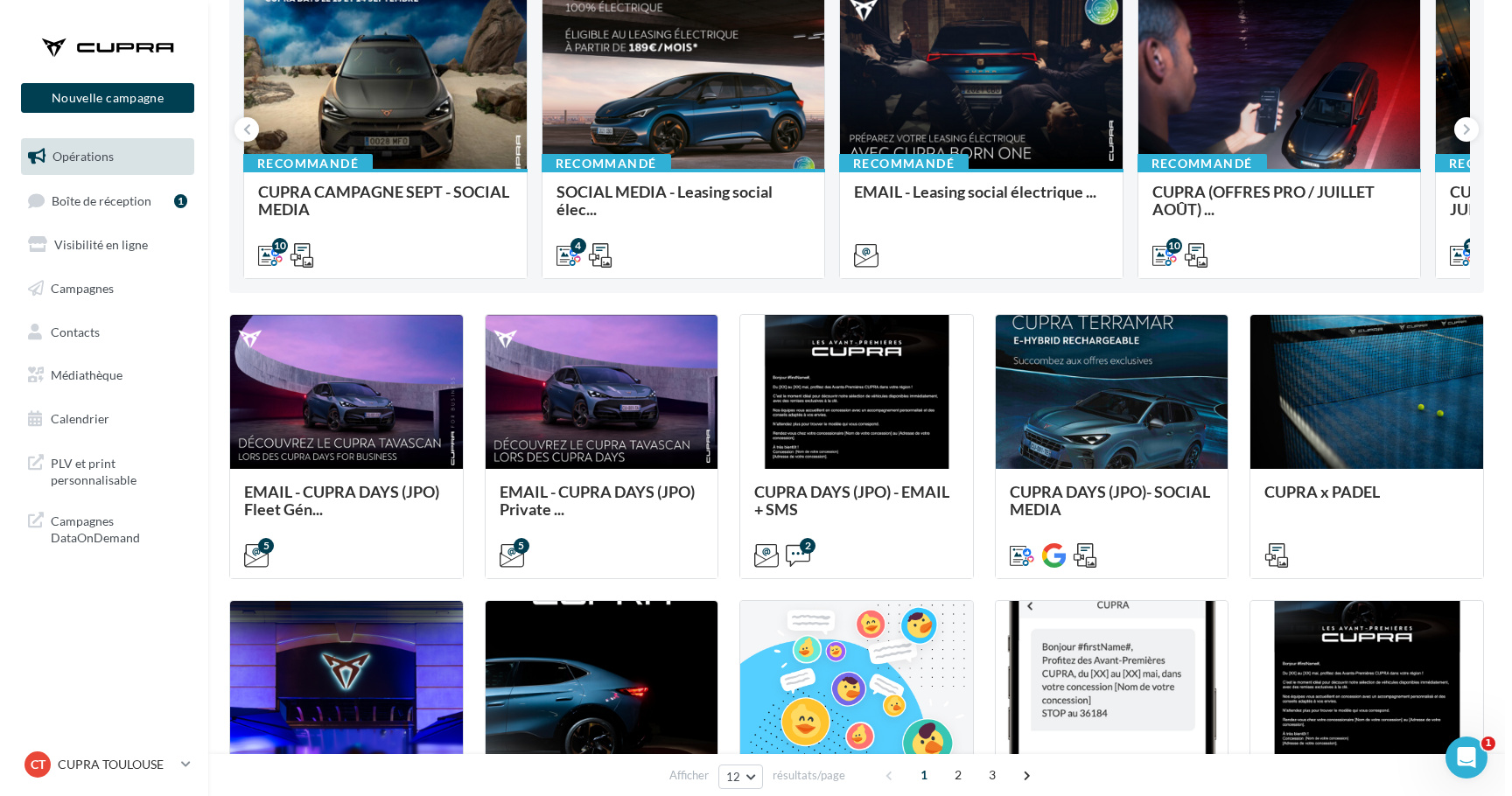
scroll to position [224, 0]
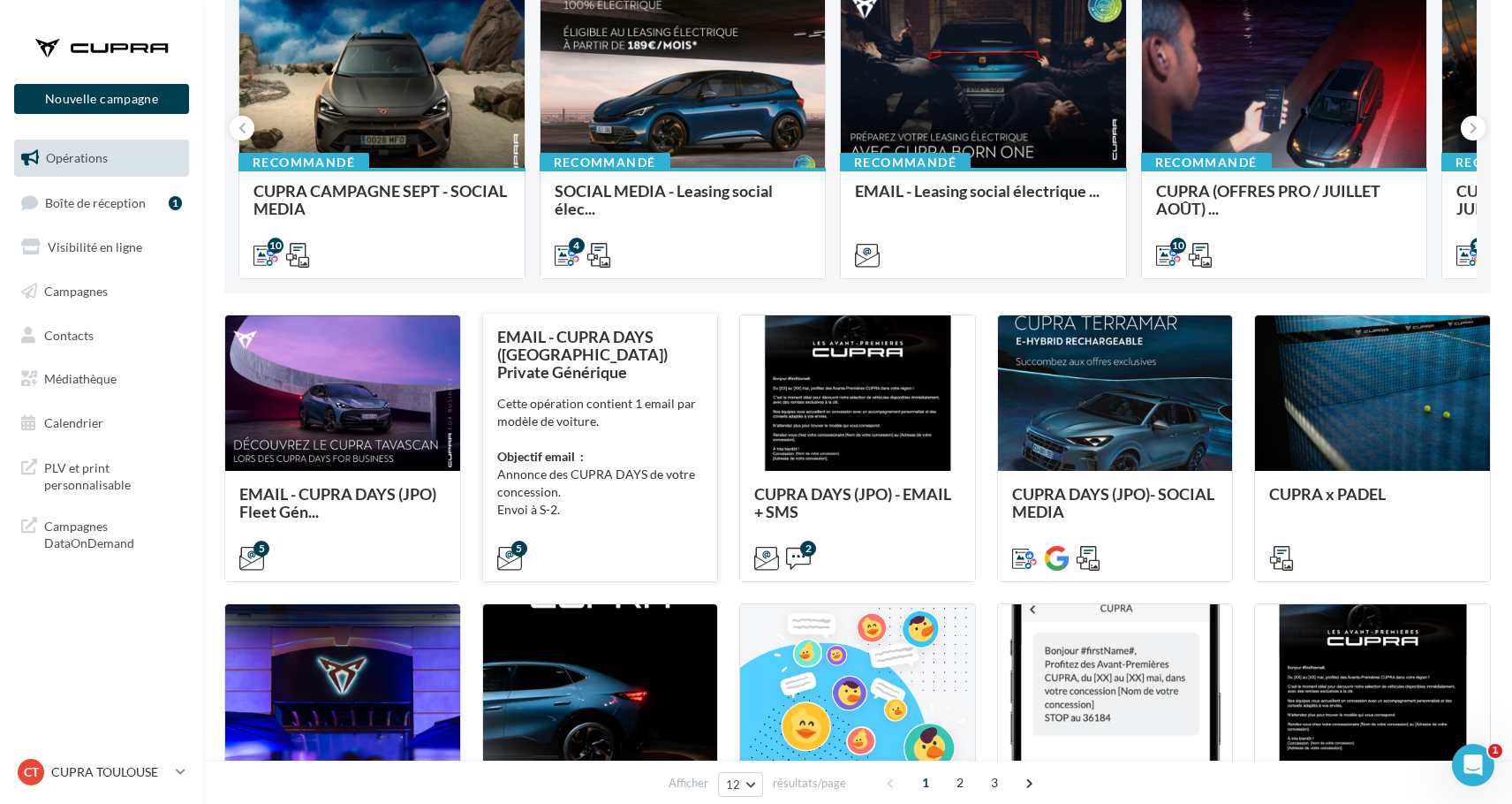
click at [630, 516] on div "Cette opération contient 1 email par modèle de voiture. Objectif email : Annonc…" at bounding box center [601, 475] width 207 height 159
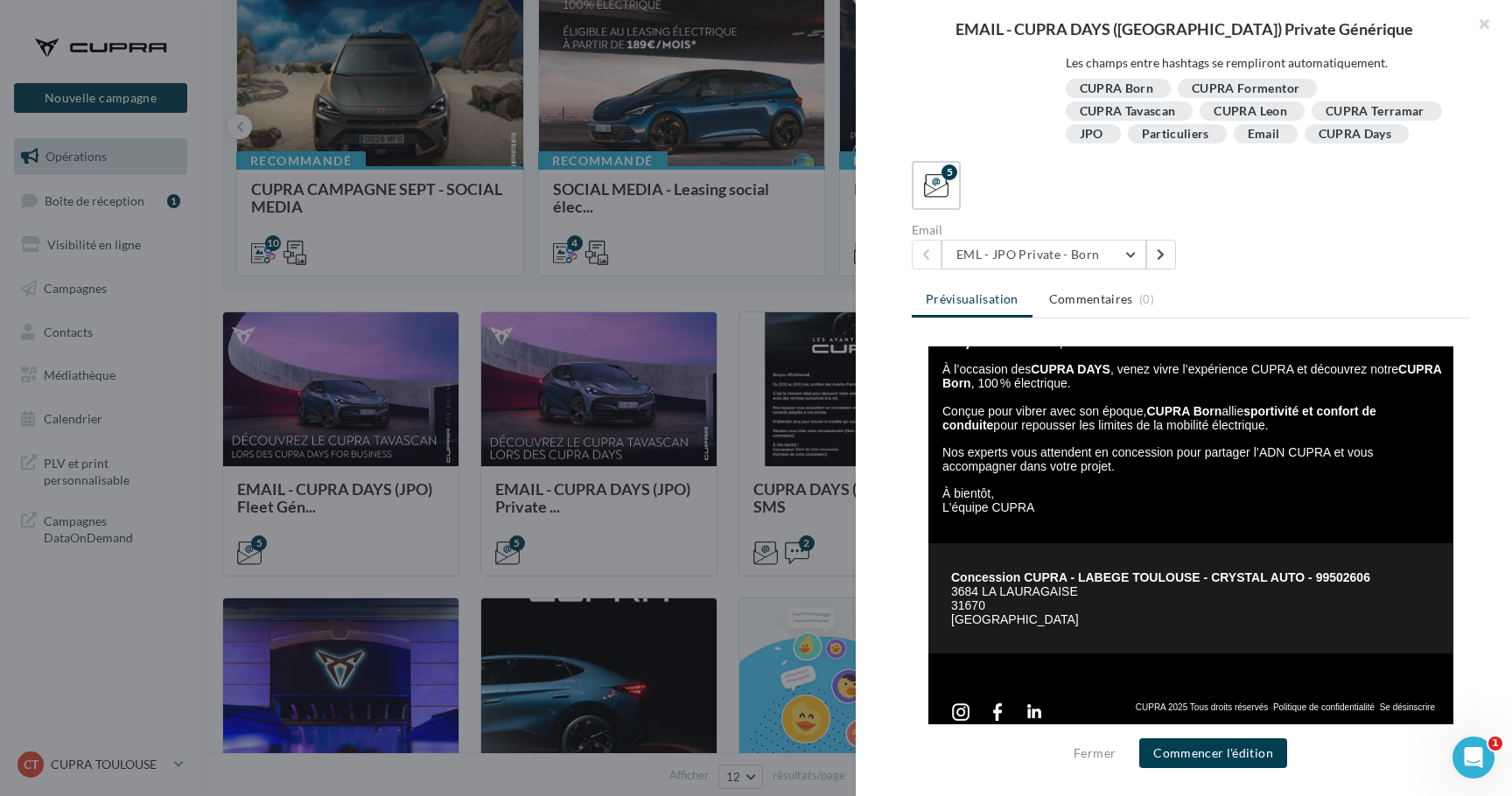
scroll to position [376, 0]
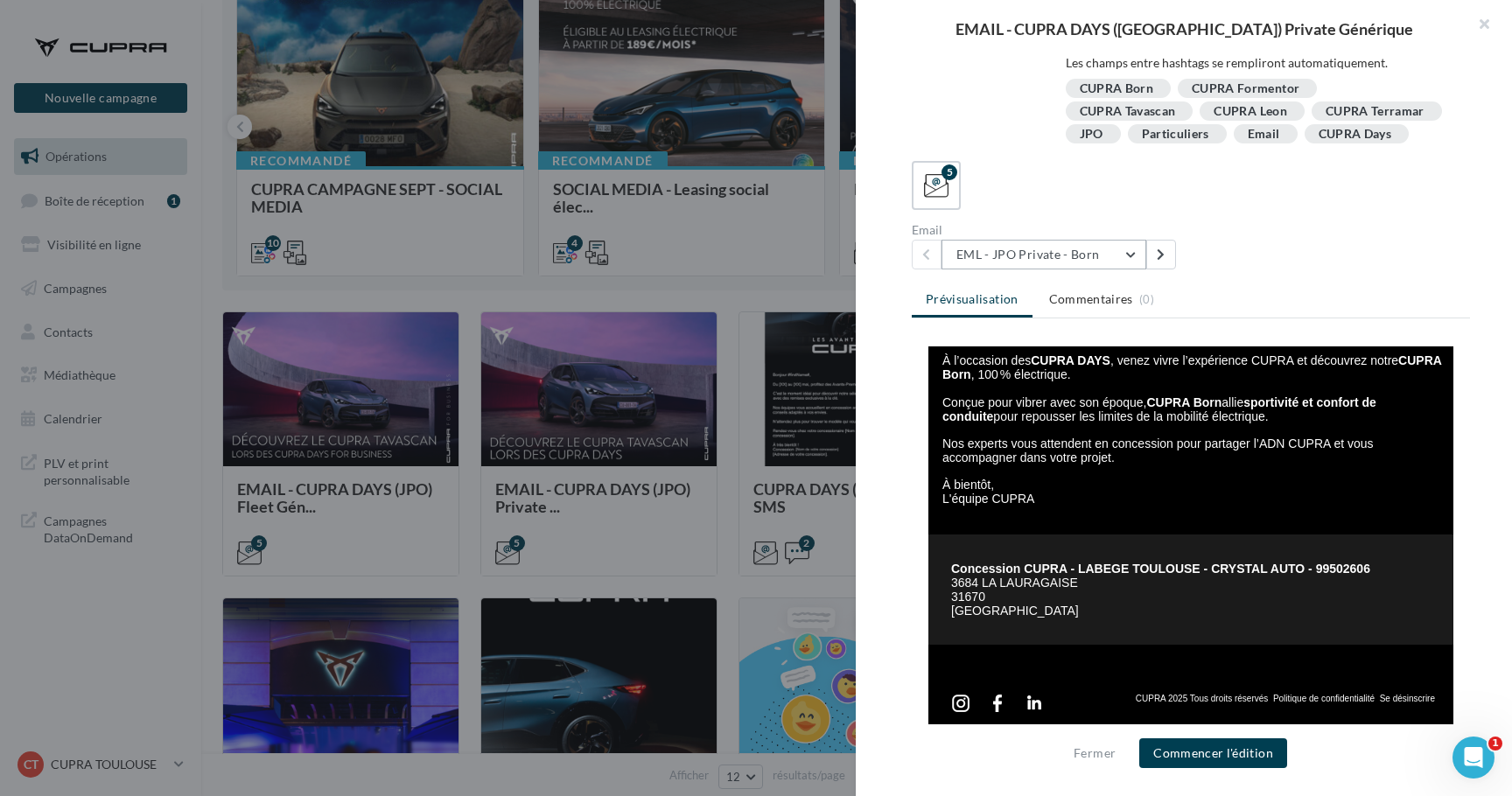
click at [1022, 252] on button "EML - JPO Private - Born" at bounding box center [1043, 254] width 205 height 30
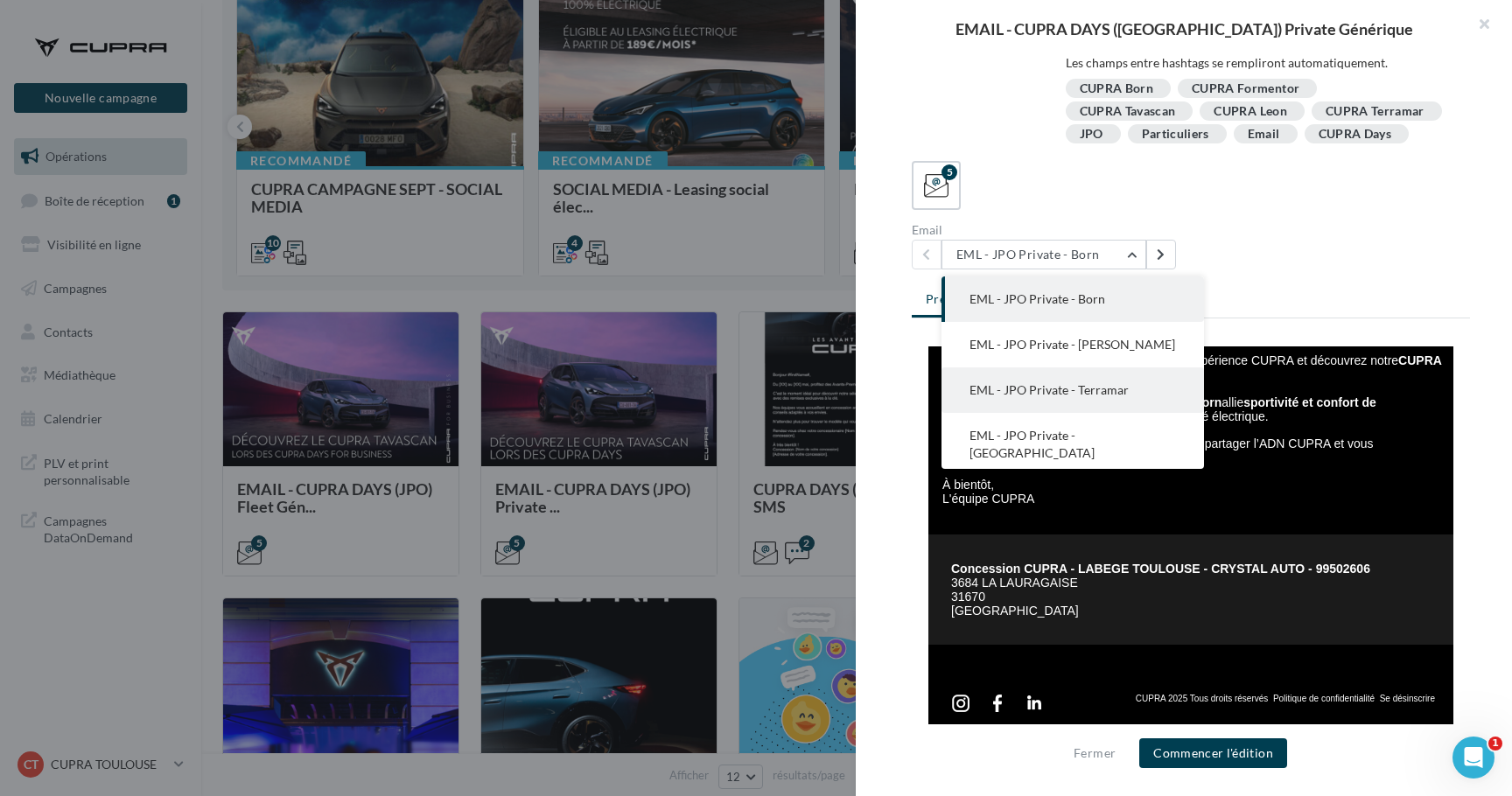
click at [1053, 378] on button "EML - JPO Private - Terramar" at bounding box center [1072, 390] width 262 height 46
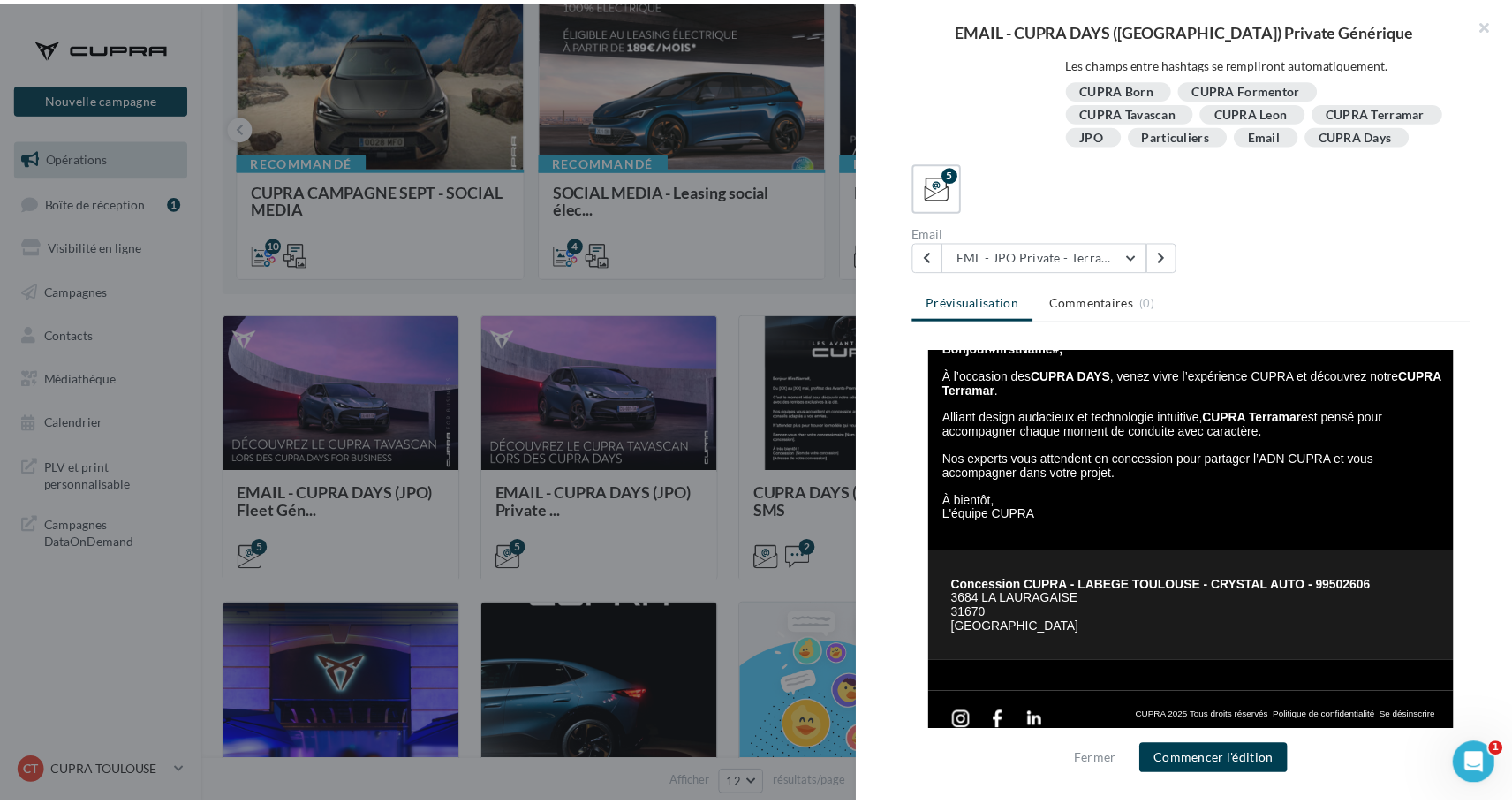
scroll to position [369, 0]
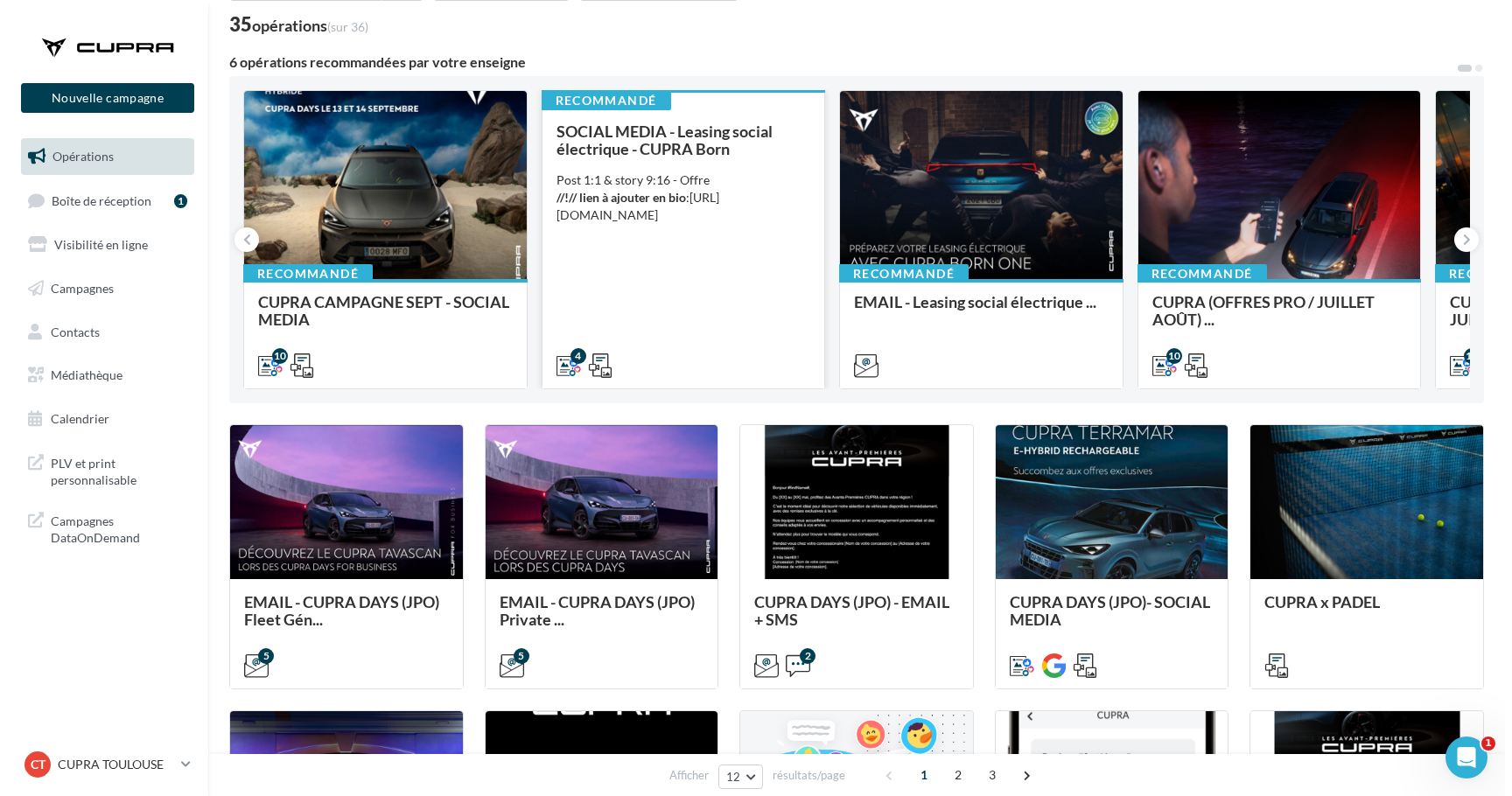
scroll to position [94, 0]
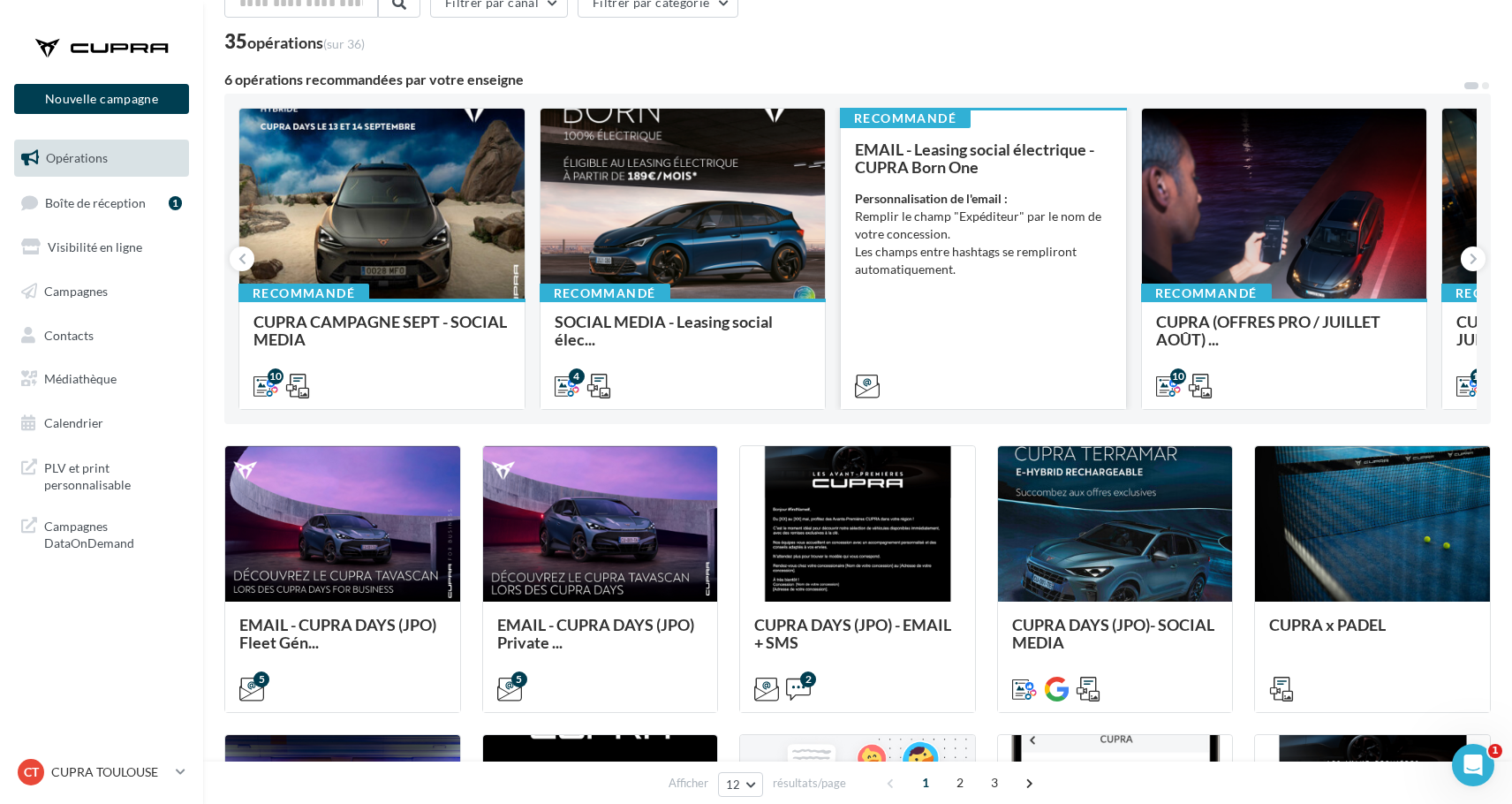
click at [941, 368] on div at bounding box center [983, 384] width 285 height 49
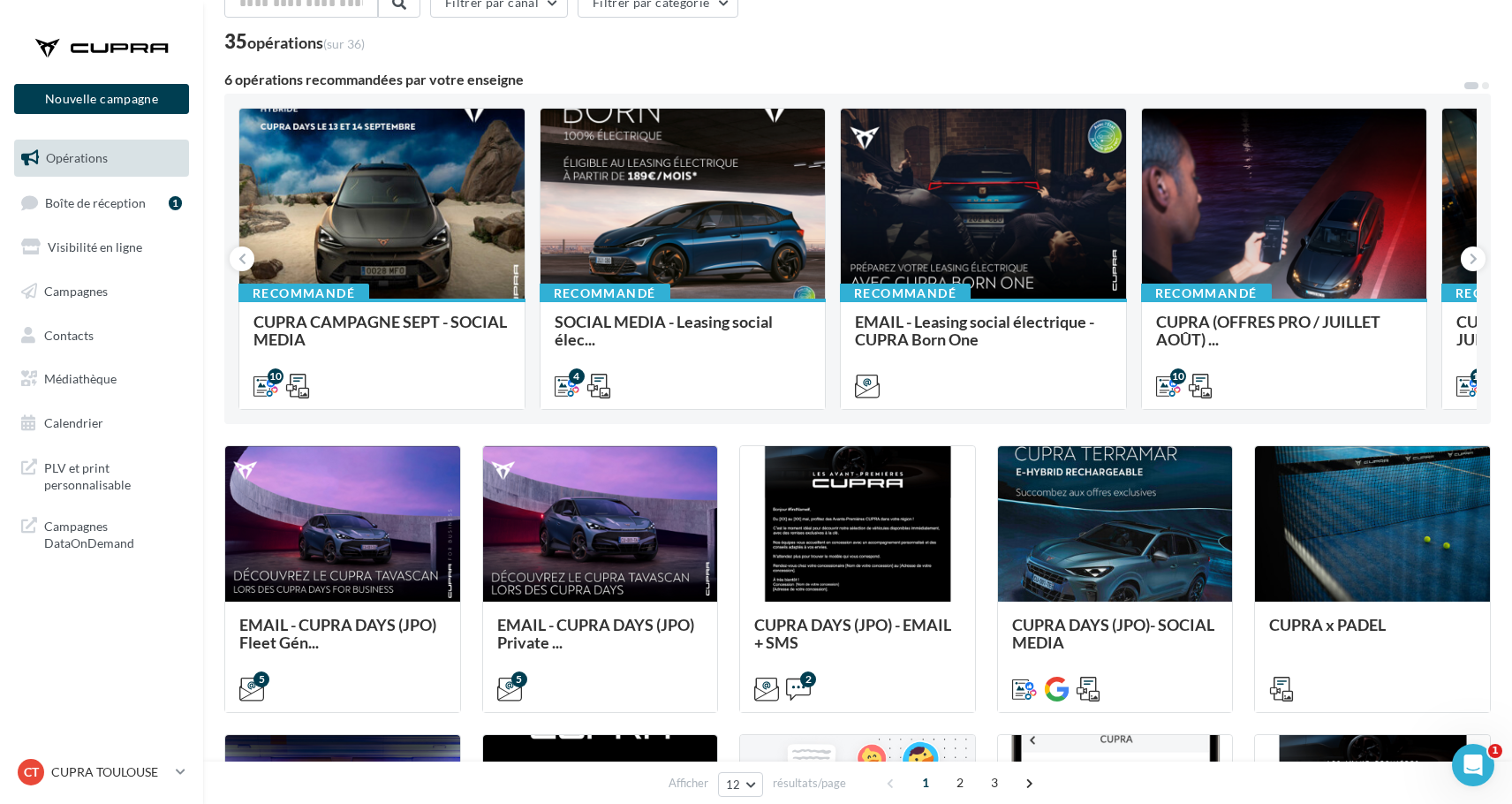
click at [0, 0] on li "Les champs entre hashtags se rempliront automatiquement." at bounding box center [0, 0] width 0 height 0
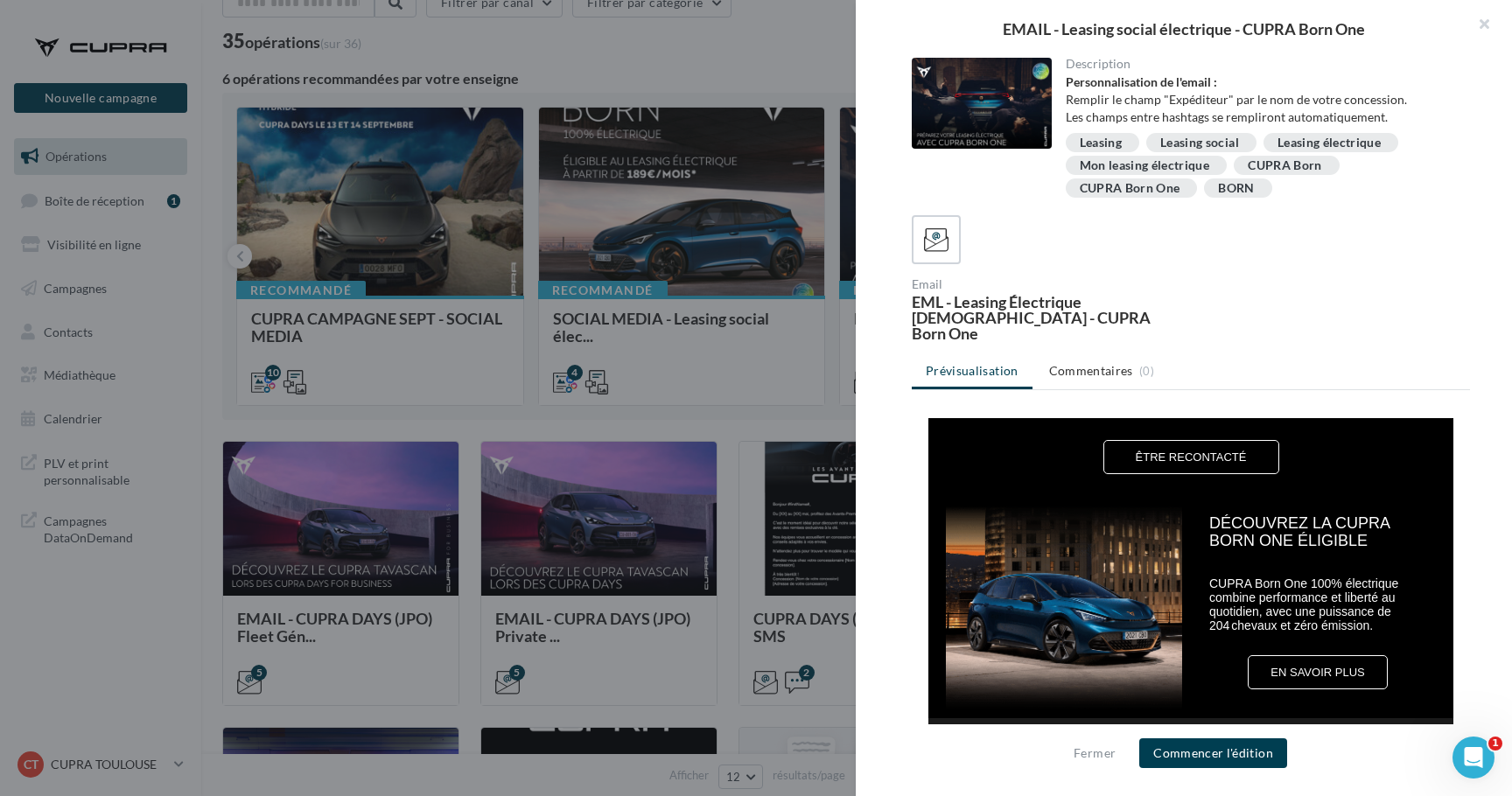
scroll to position [524, 0]
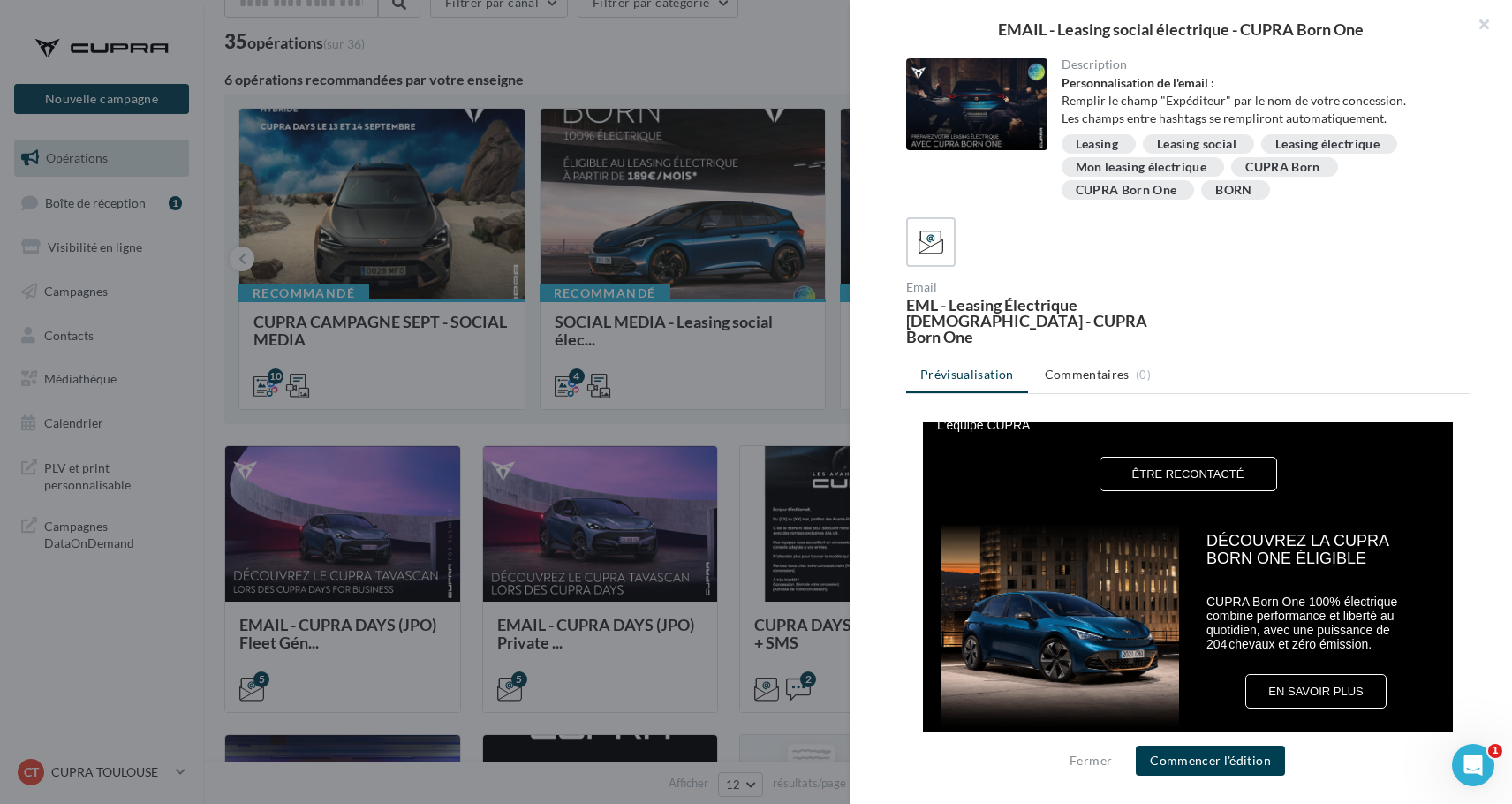
click at [733, 417] on div at bounding box center [756, 402] width 1512 height 804
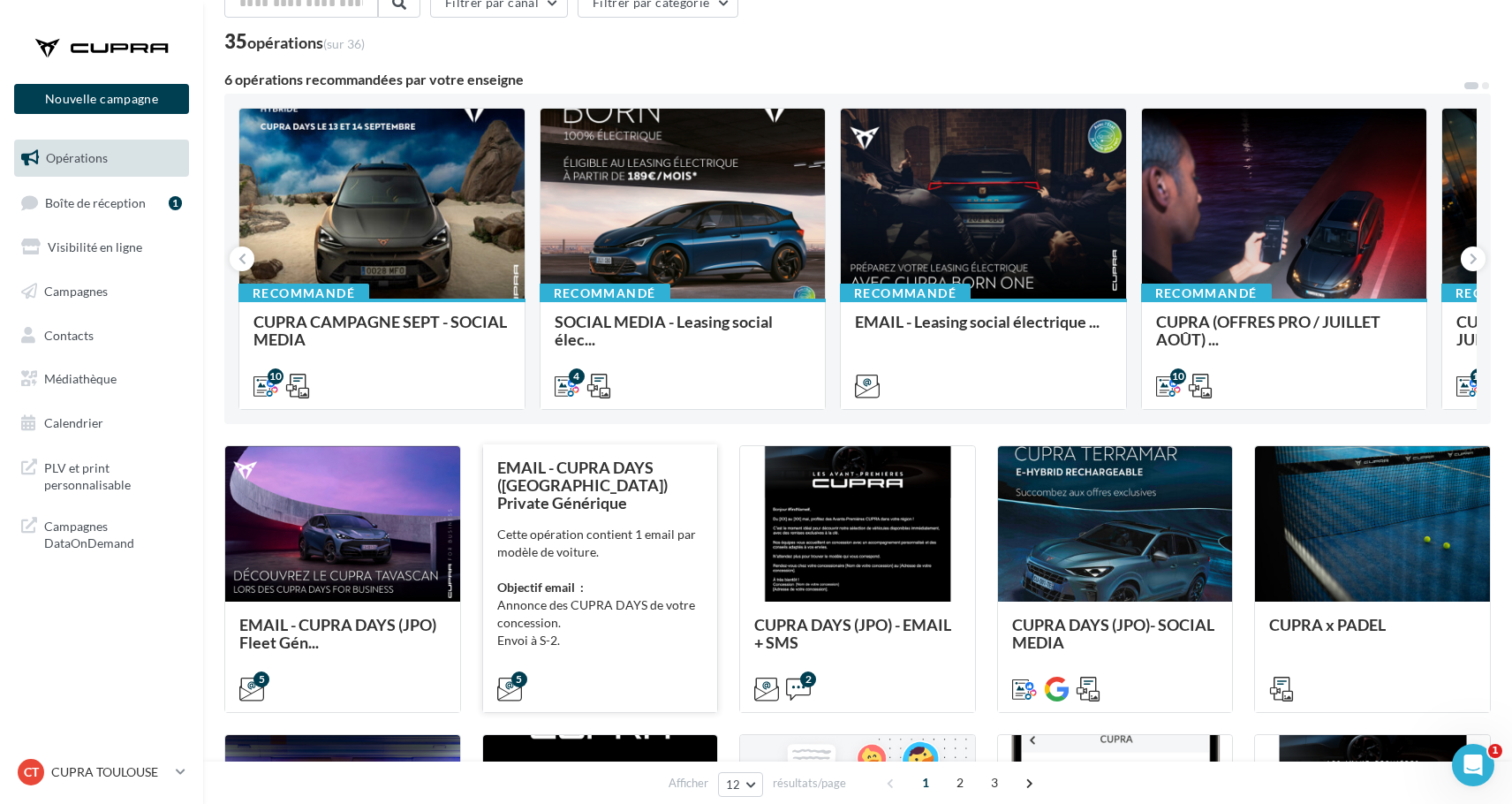
click at [673, 594] on div "Cette opération contient 1 email par modèle de voiture. Objectif email : Annonc…" at bounding box center [601, 605] width 207 height 159
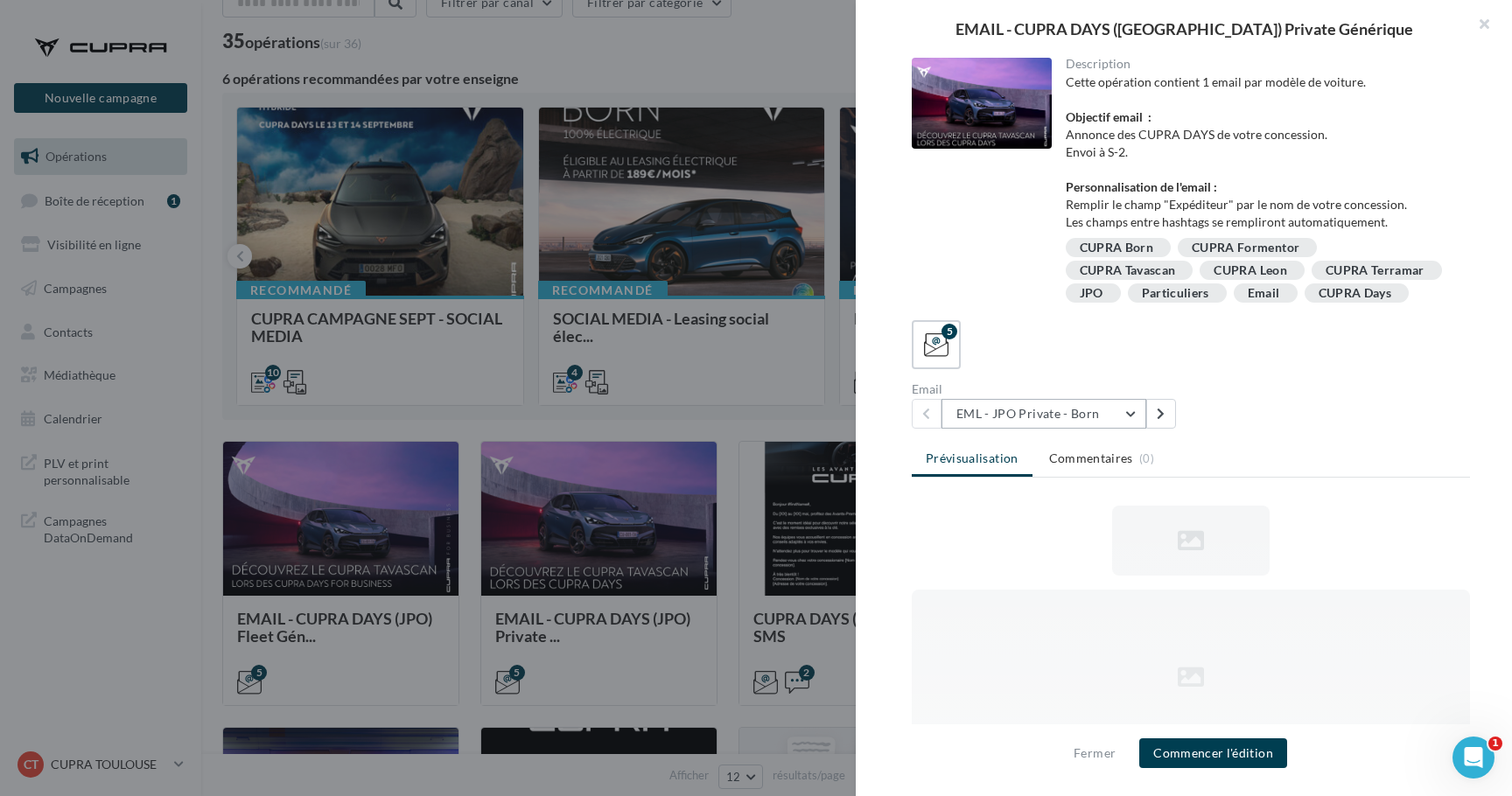
scroll to position [0, 0]
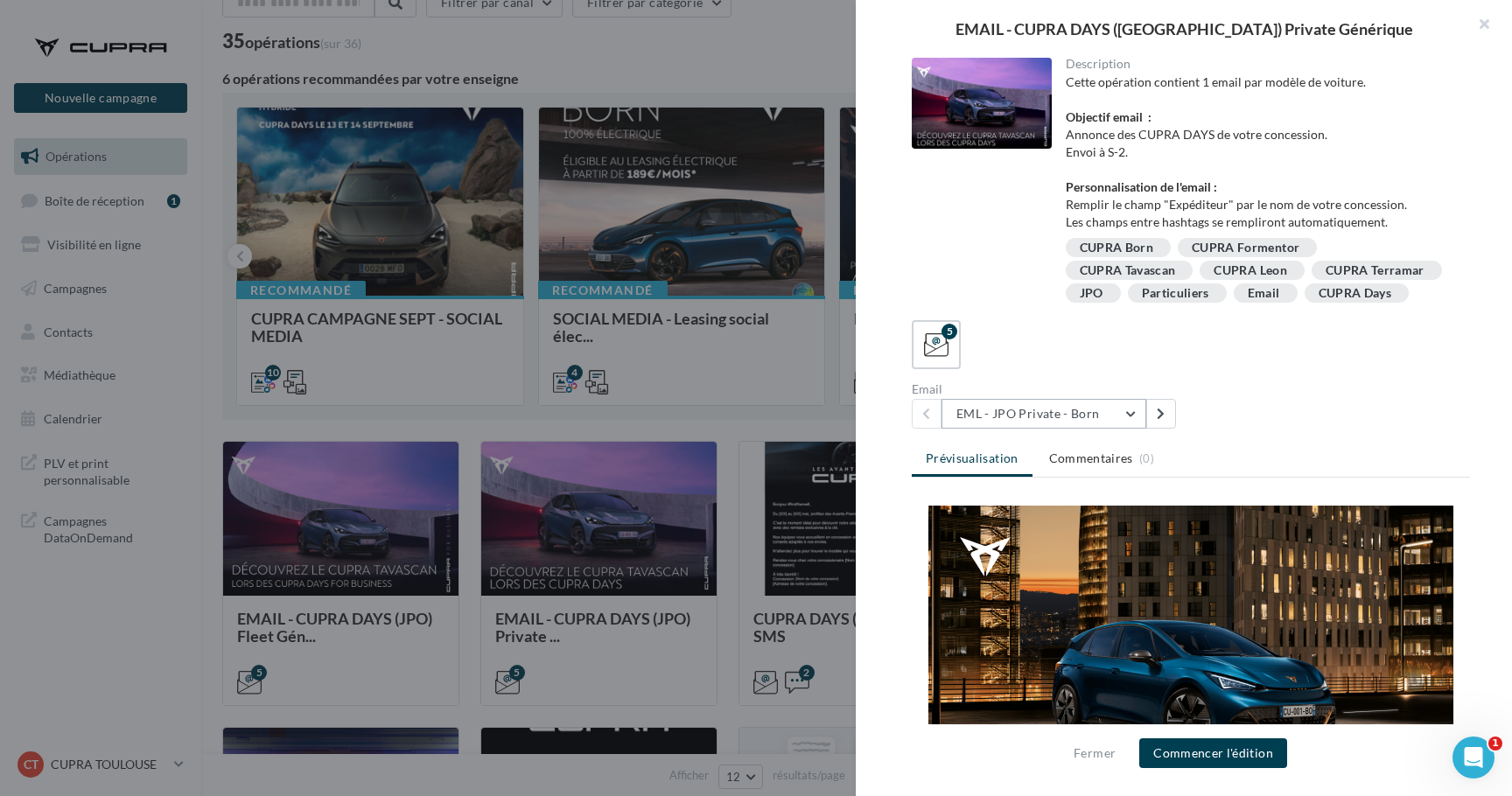
click at [1101, 429] on button "EML - JPO Private - Born" at bounding box center [1043, 414] width 205 height 30
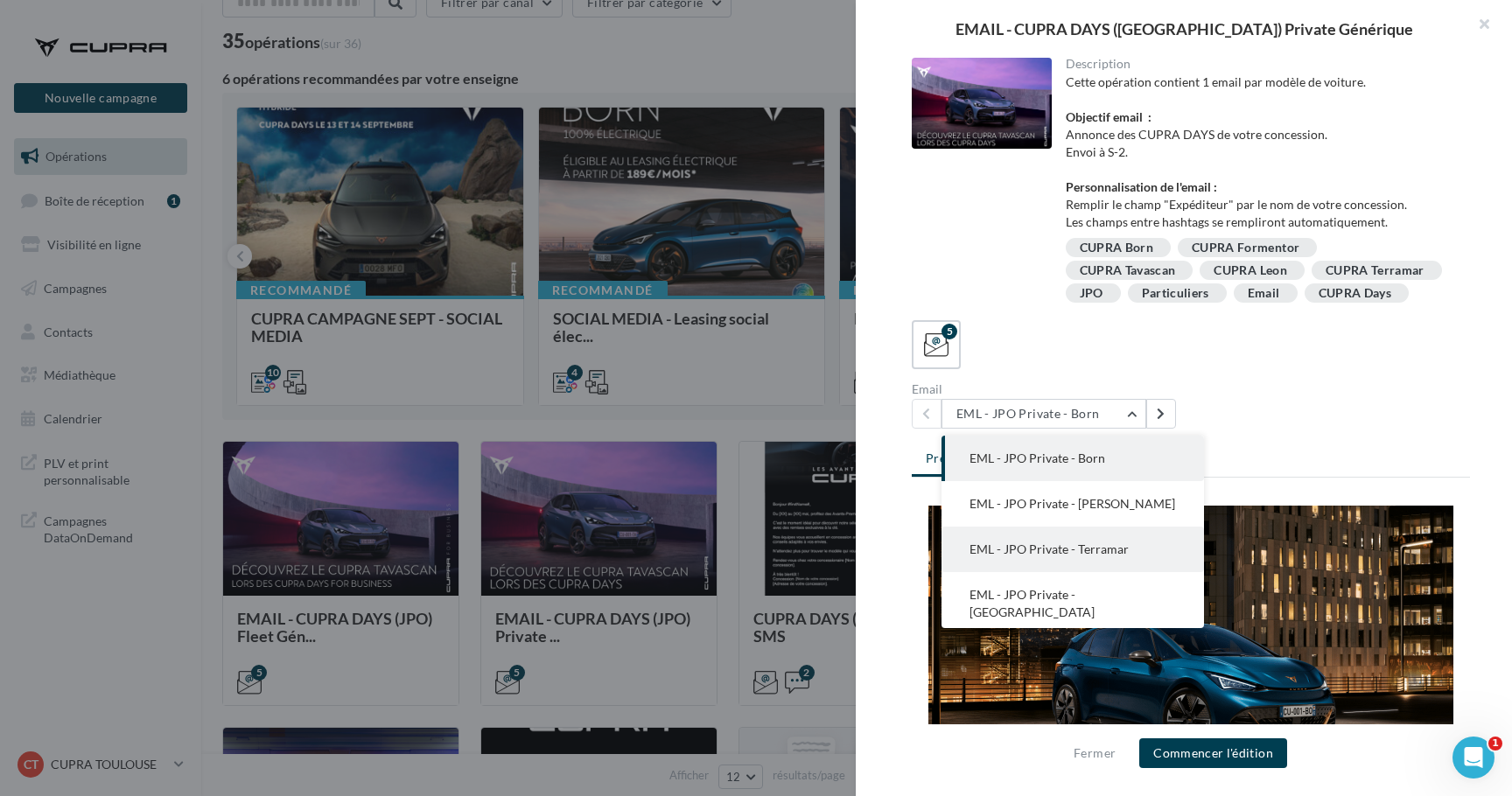
click at [1097, 562] on button "EML - JPO Private - Terramar" at bounding box center [1072, 549] width 262 height 46
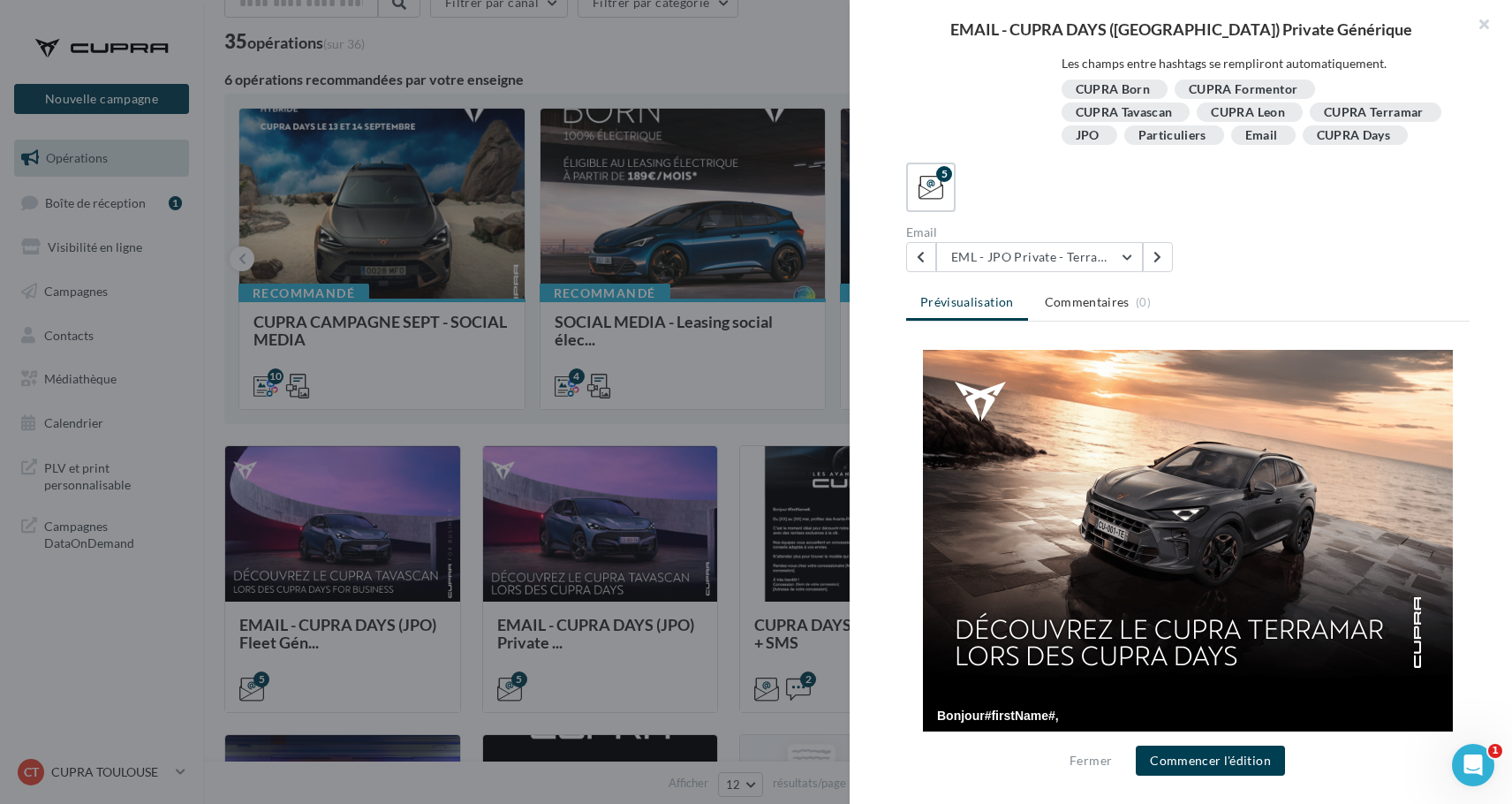
click at [686, 420] on div at bounding box center [756, 402] width 1512 height 804
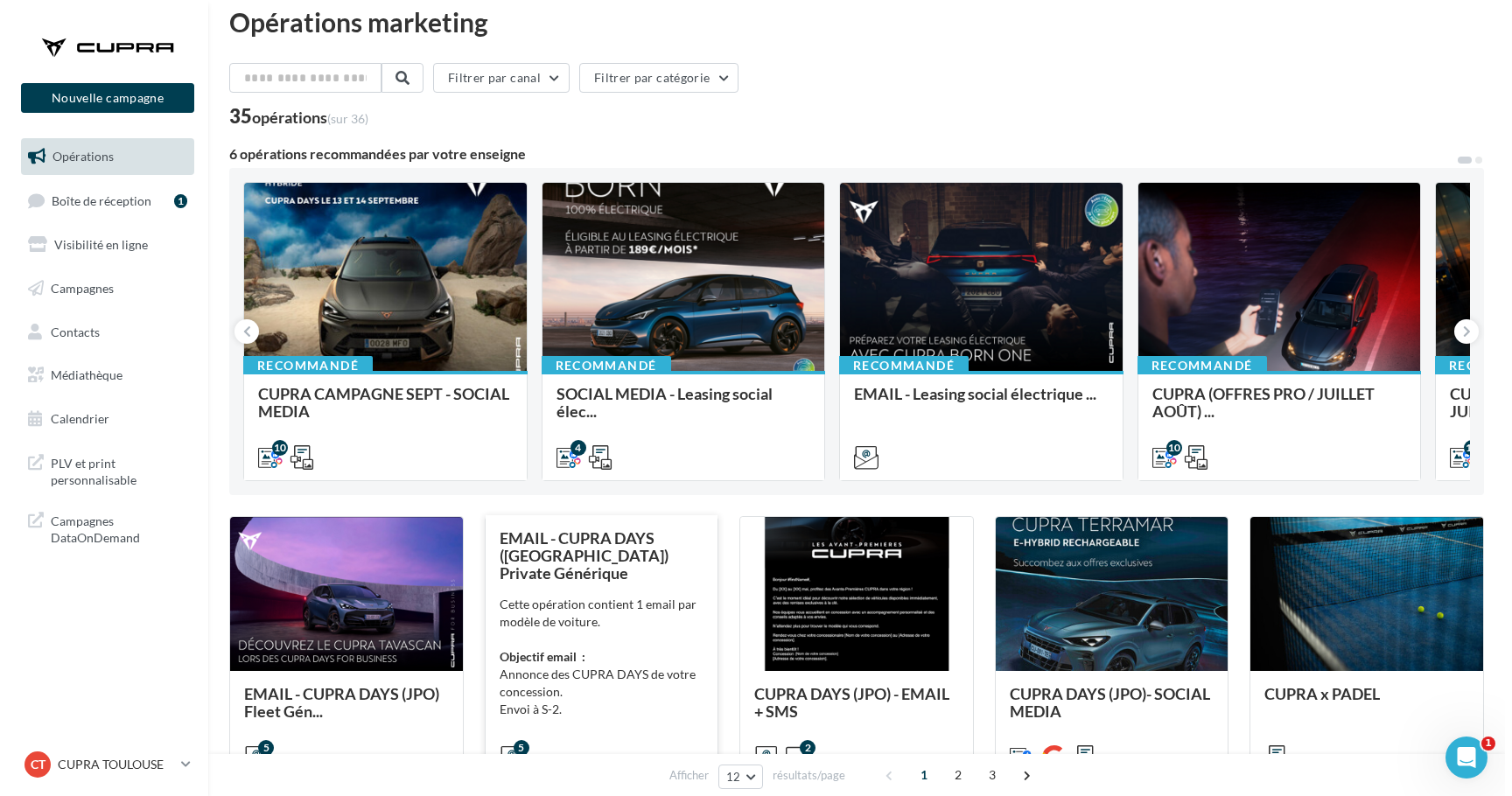
scroll to position [14, 0]
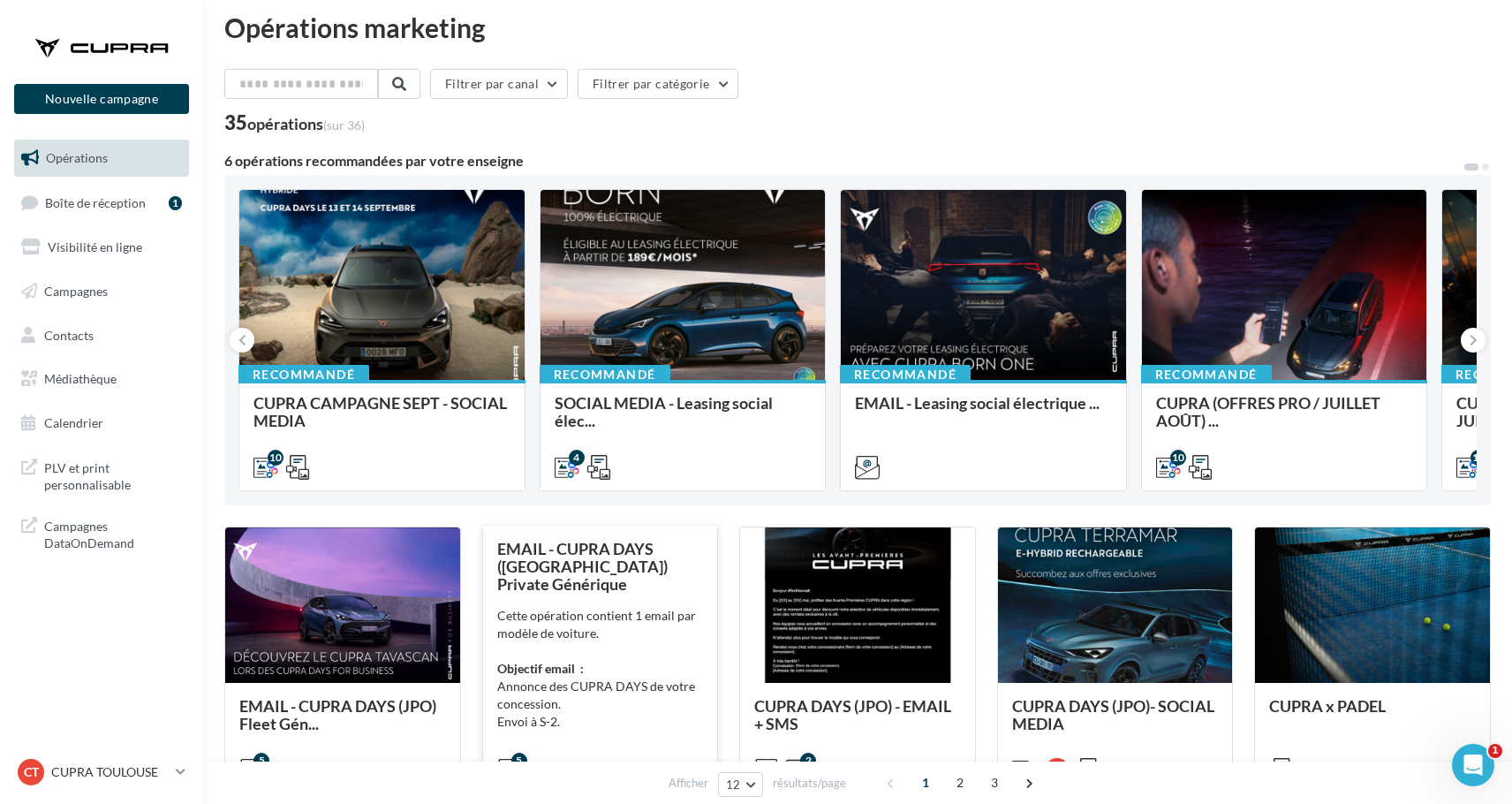
click at [695, 630] on div "Cette opération contient 1 email par modèle de voiture. Objectif email : Annonc…" at bounding box center [601, 686] width 207 height 159
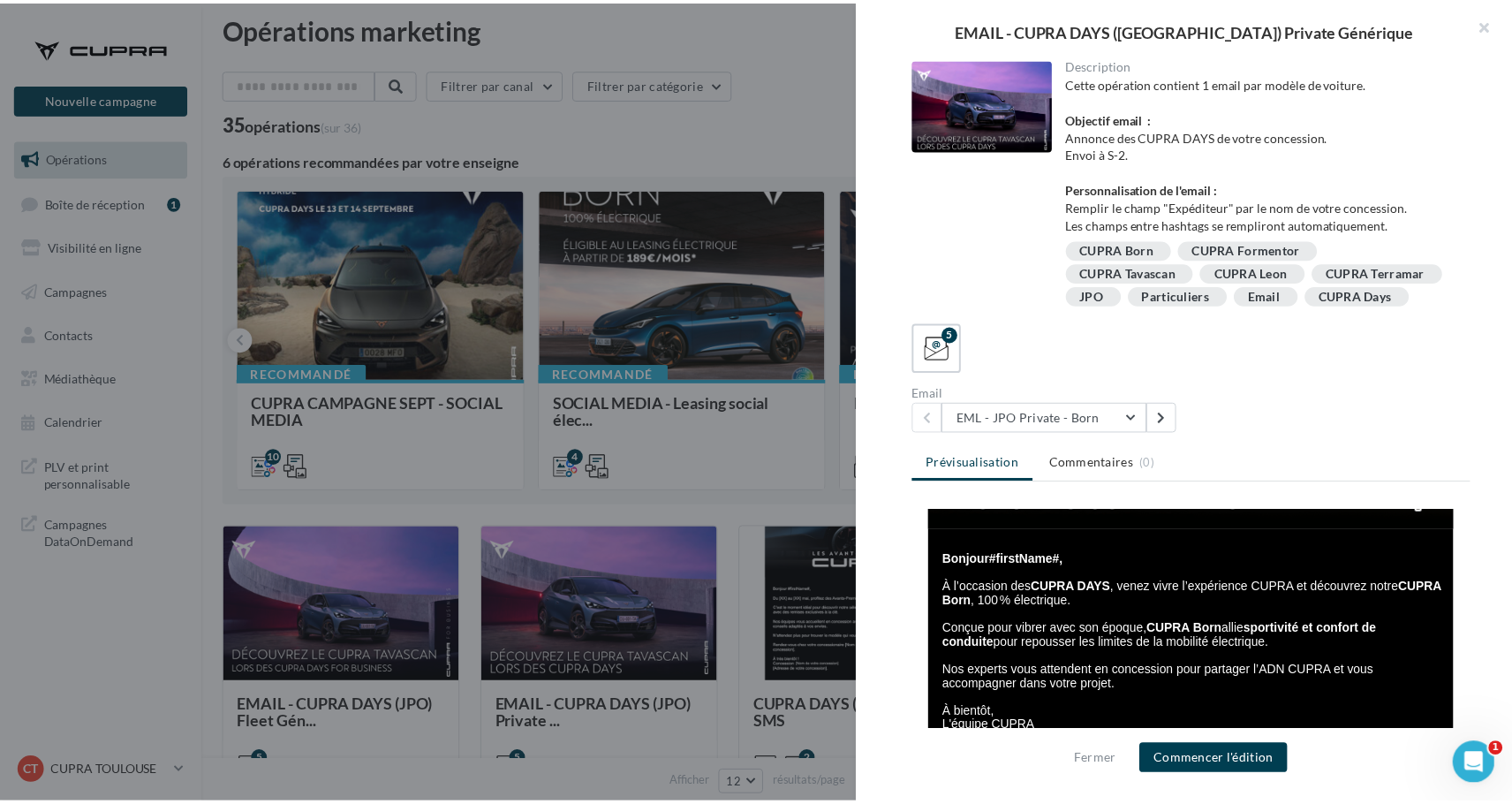
scroll to position [277, 0]
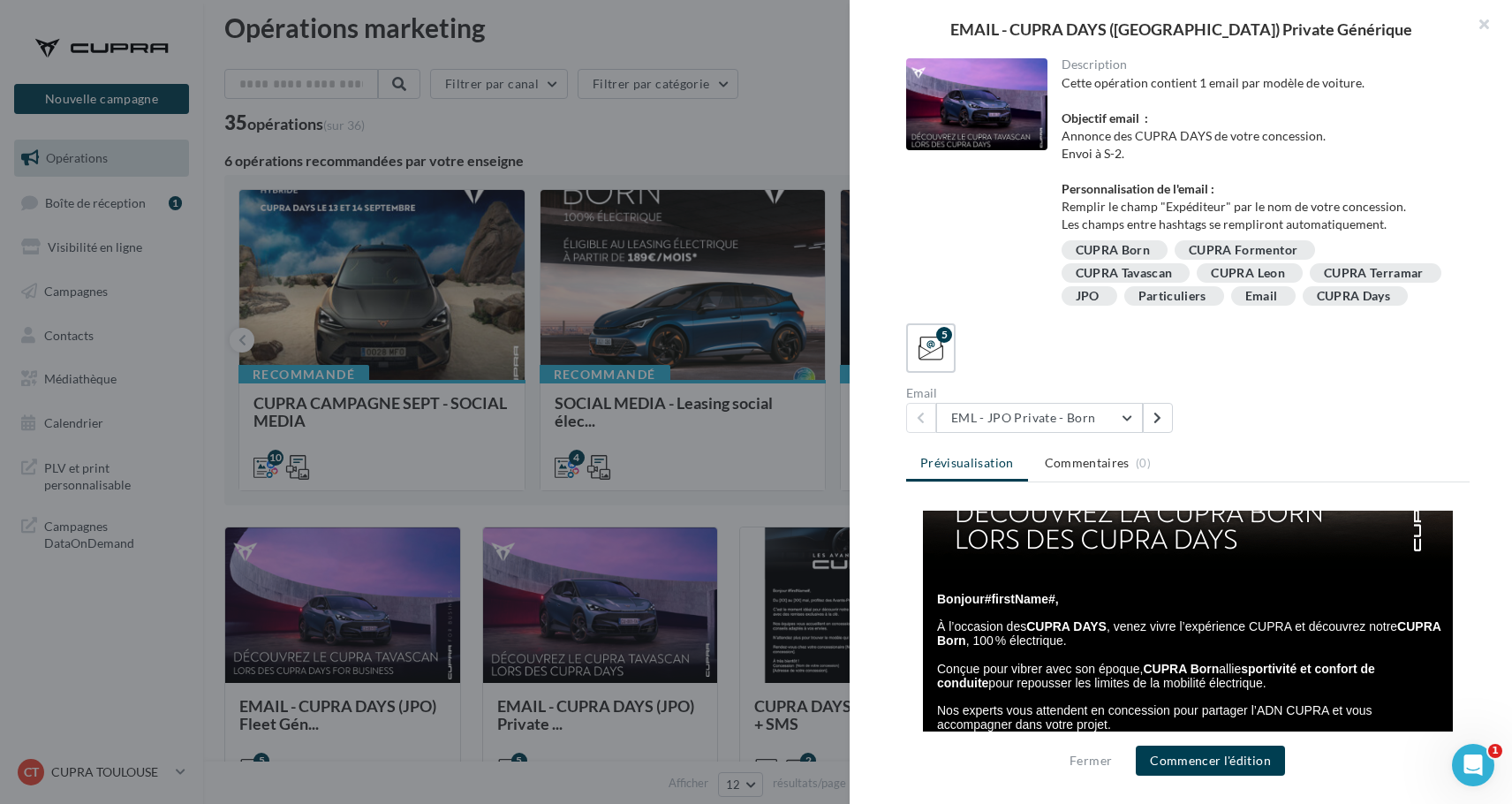
click at [756, 503] on div at bounding box center [756, 402] width 1512 height 804
